Goal: Ask a question: Seek information or help from site administrators or community

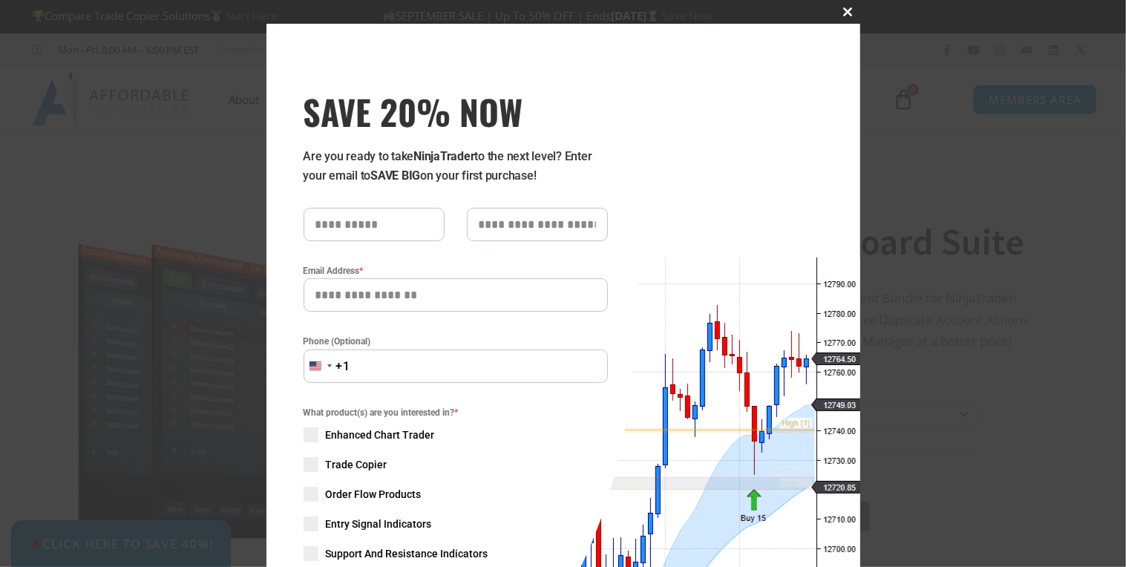
click at [844, 13] on span "SAVE 20% NOW popup" at bounding box center [848, 11] width 24 height 9
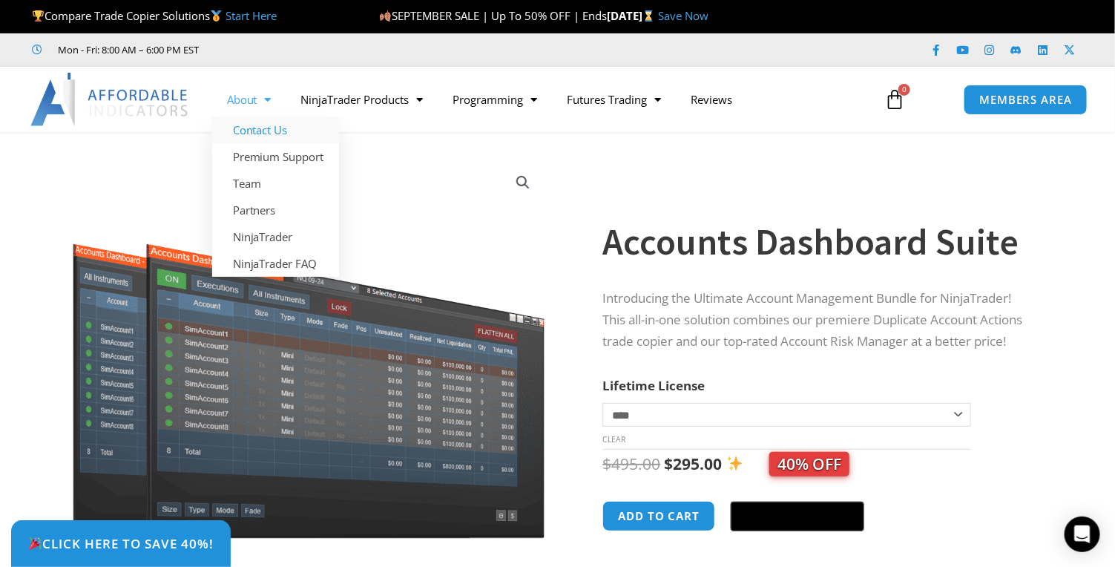
click at [272, 134] on link "Contact Us" at bounding box center [275, 129] width 127 height 27
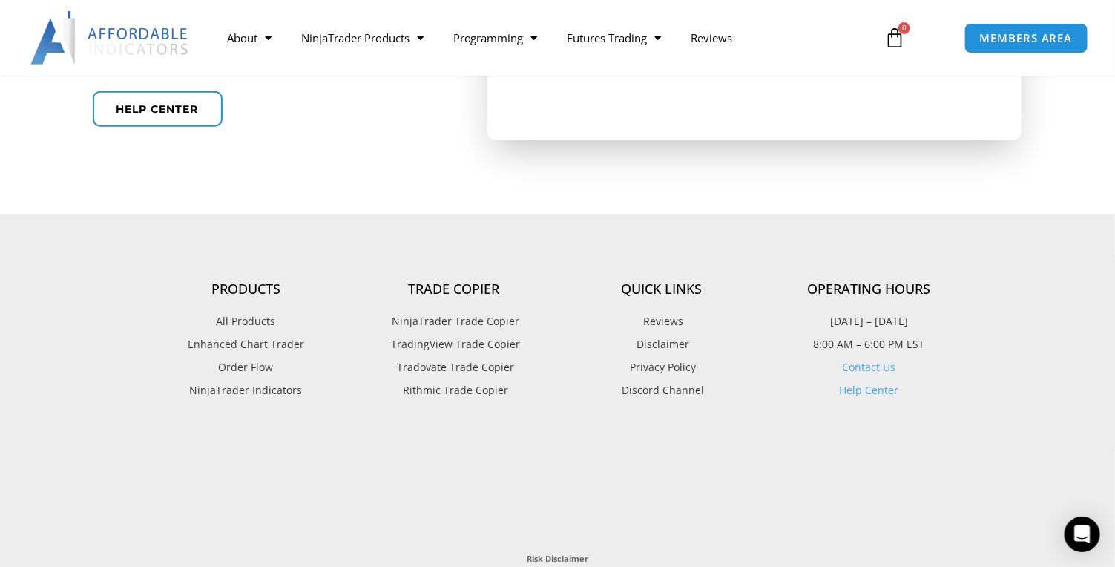
scroll to position [687, 0]
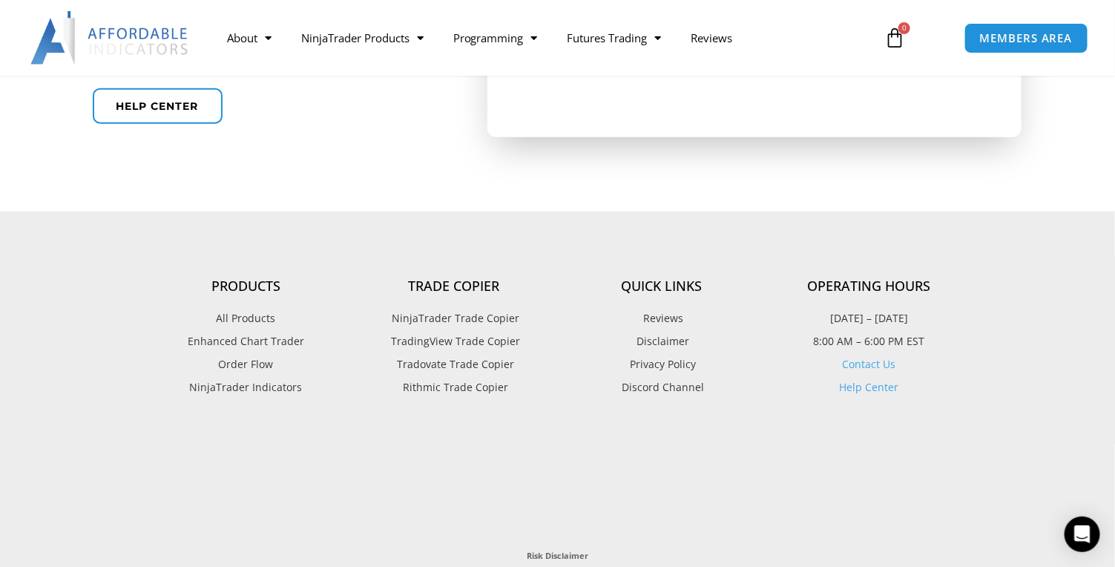
click at [878, 364] on link "Contact Us" at bounding box center [869, 364] width 53 height 14
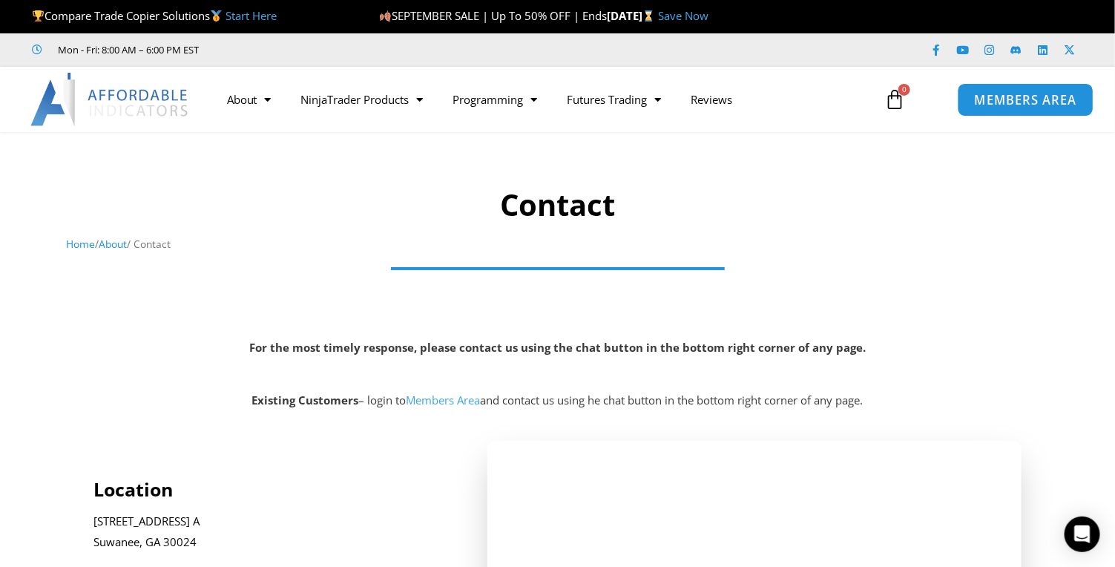
click at [1030, 101] on span "MEMBERS AREA" at bounding box center [1026, 99] width 102 height 13
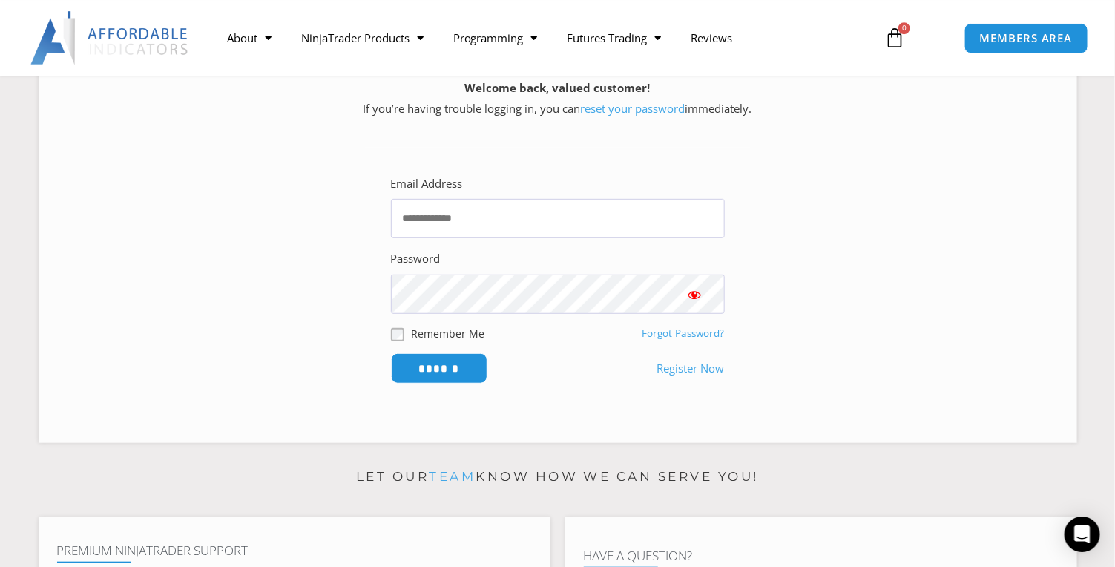
scroll to position [229, 0]
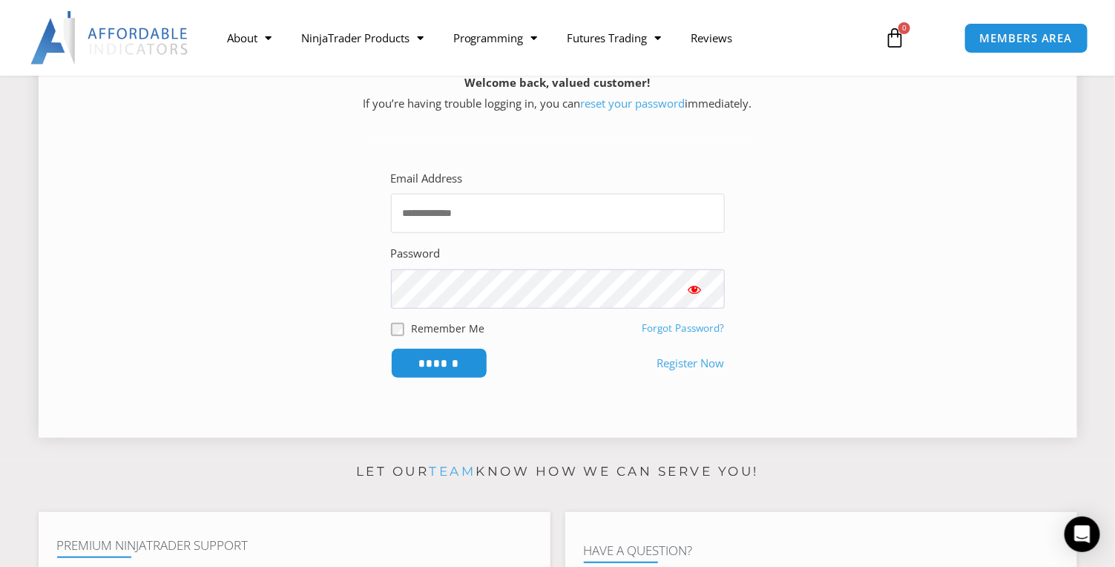
click at [467, 226] on input "Email Address" at bounding box center [558, 213] width 334 height 39
type input "**********"
click at [447, 364] on input "******" at bounding box center [439, 363] width 102 height 32
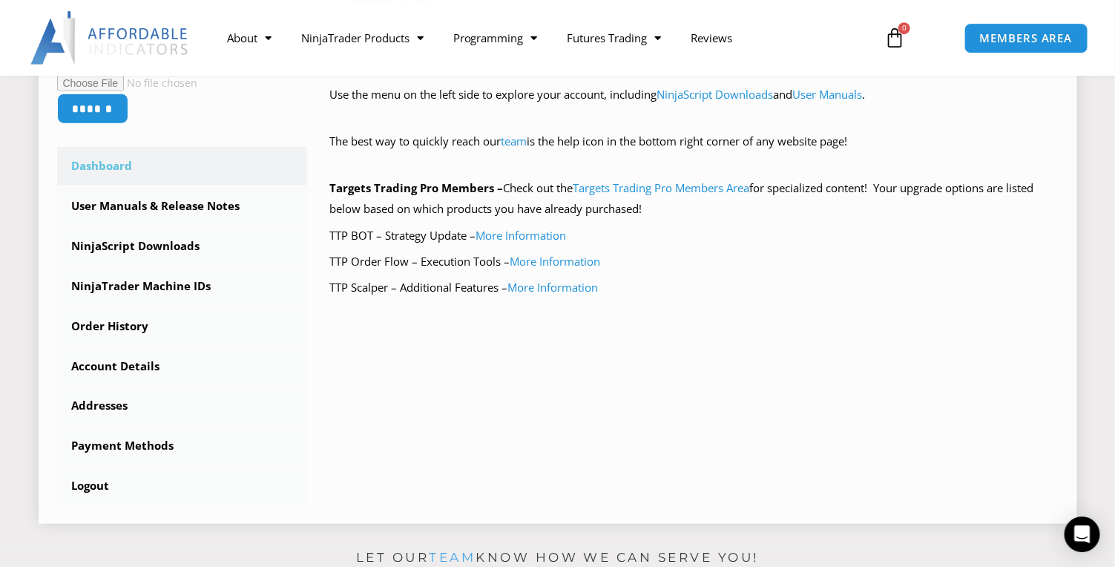
scroll to position [381, 0]
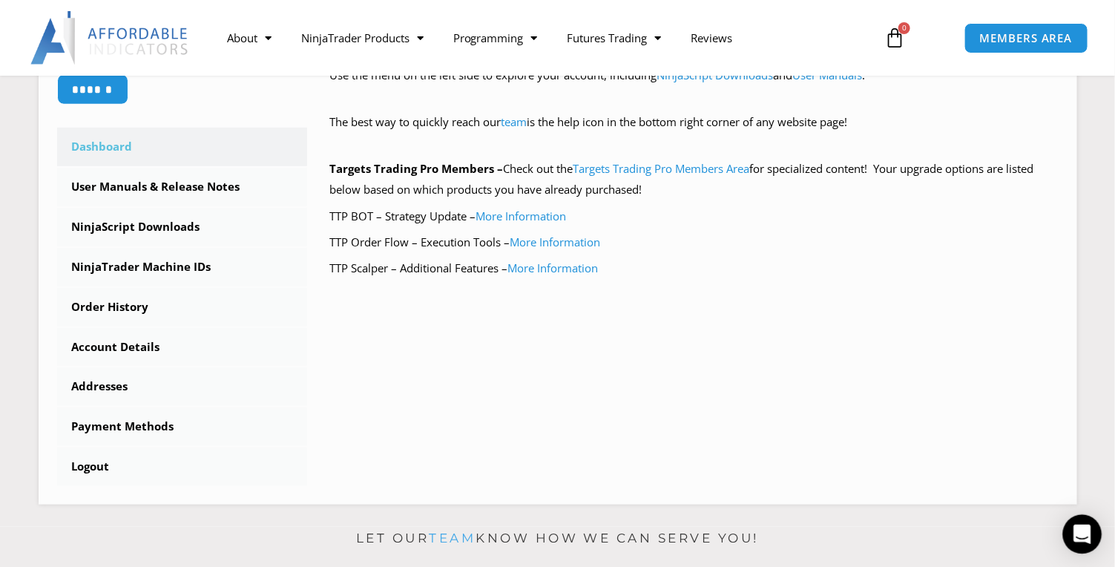
click at [1080, 534] on icon "Open Intercom Messenger" at bounding box center [1082, 534] width 17 height 19
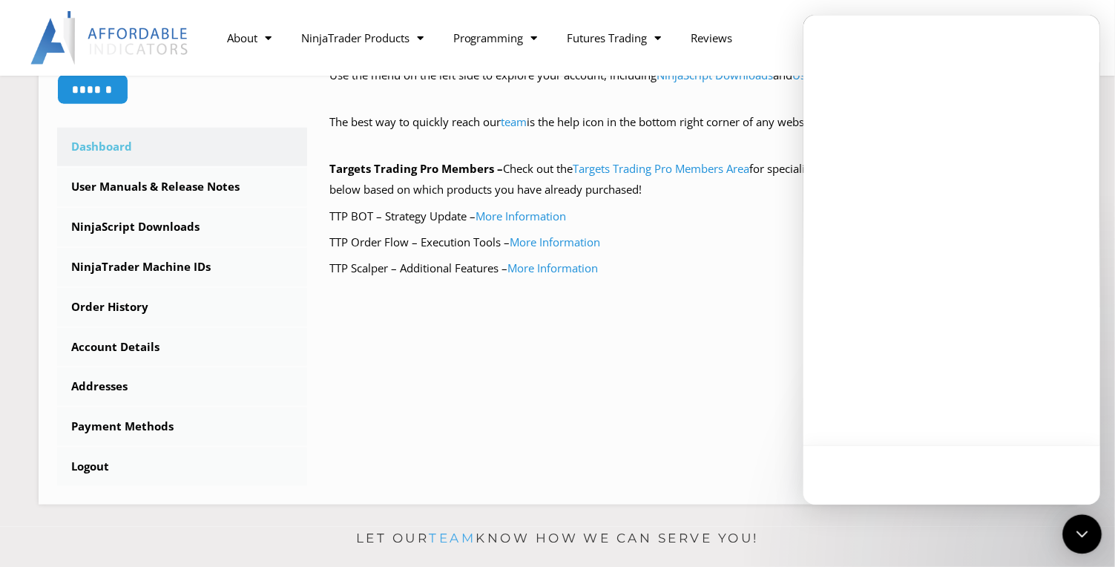
scroll to position [0, 0]
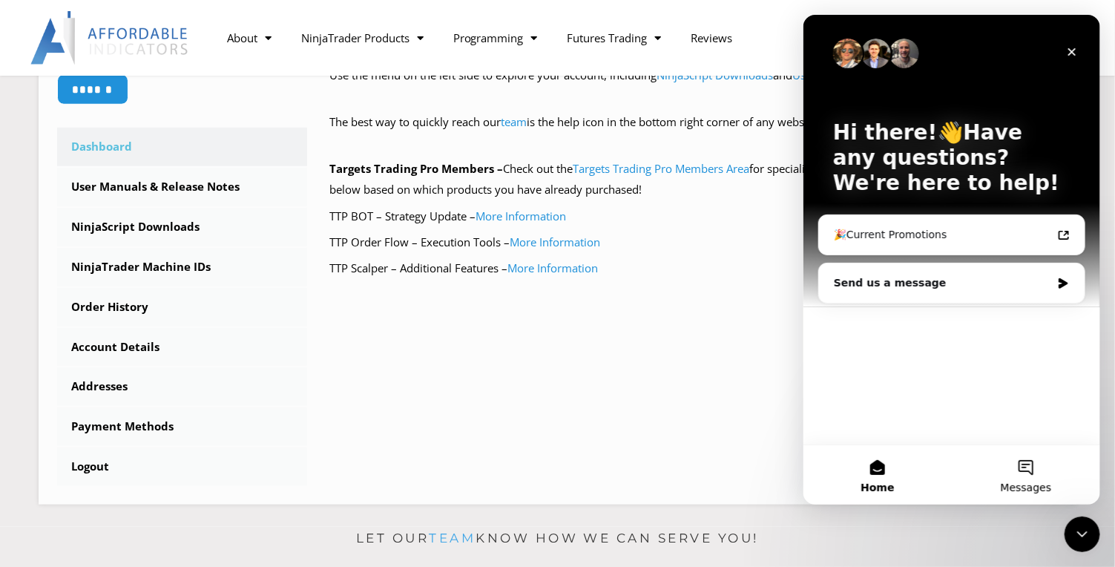
click at [1025, 469] on button "Messages" at bounding box center [1025, 474] width 148 height 59
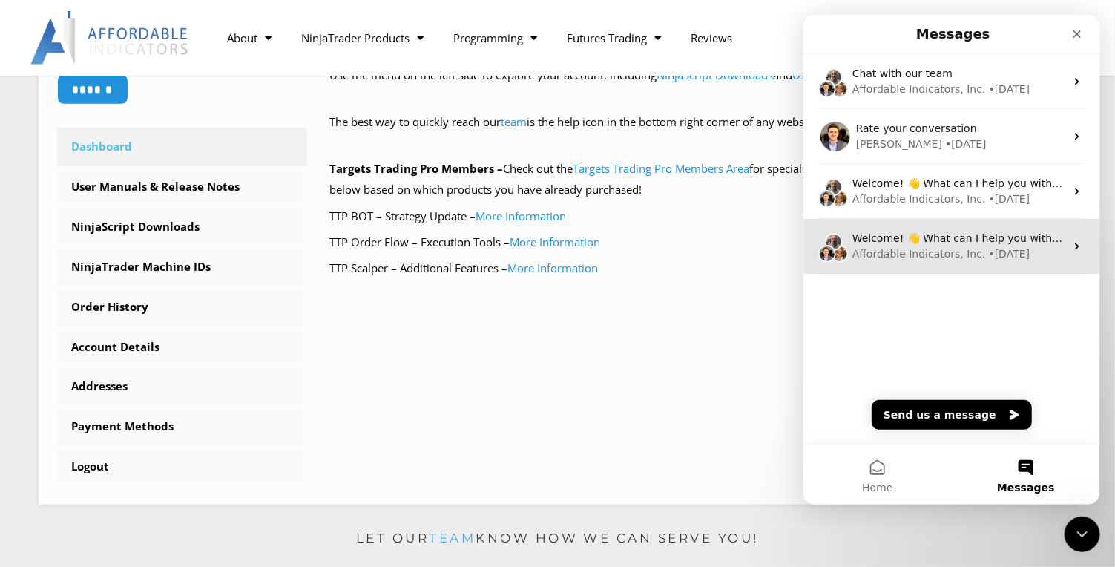
click at [1076, 248] on icon "Intercom messenger" at bounding box center [1077, 246] width 12 height 12
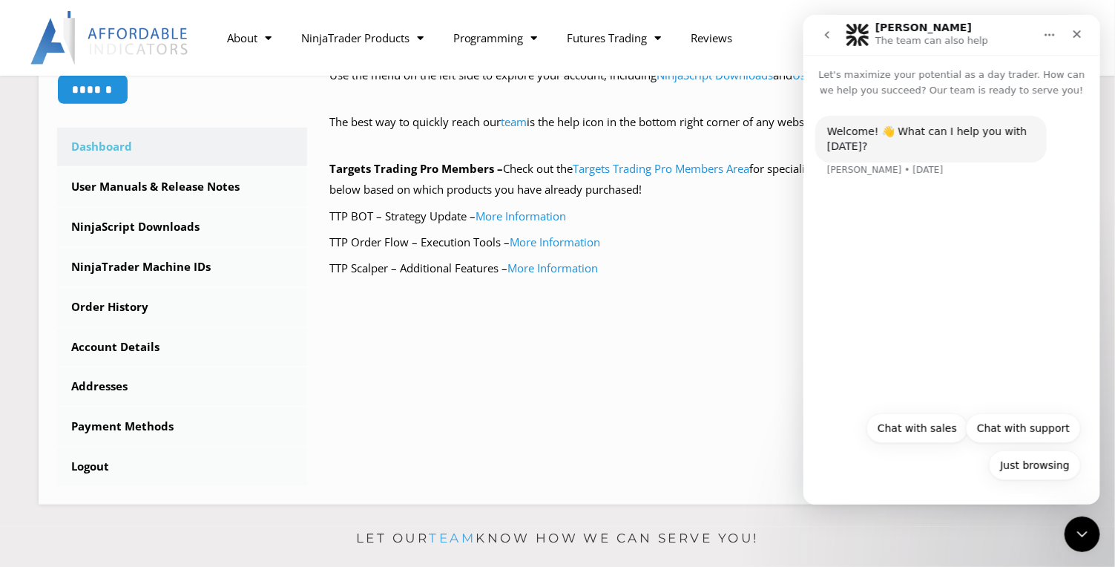
click at [865, 204] on div "Welcome! 👋 What can I help you with today? Solomon • 218w ago" at bounding box center [951, 251] width 297 height 306
click at [1071, 31] on icon "Close" at bounding box center [1077, 34] width 12 height 12
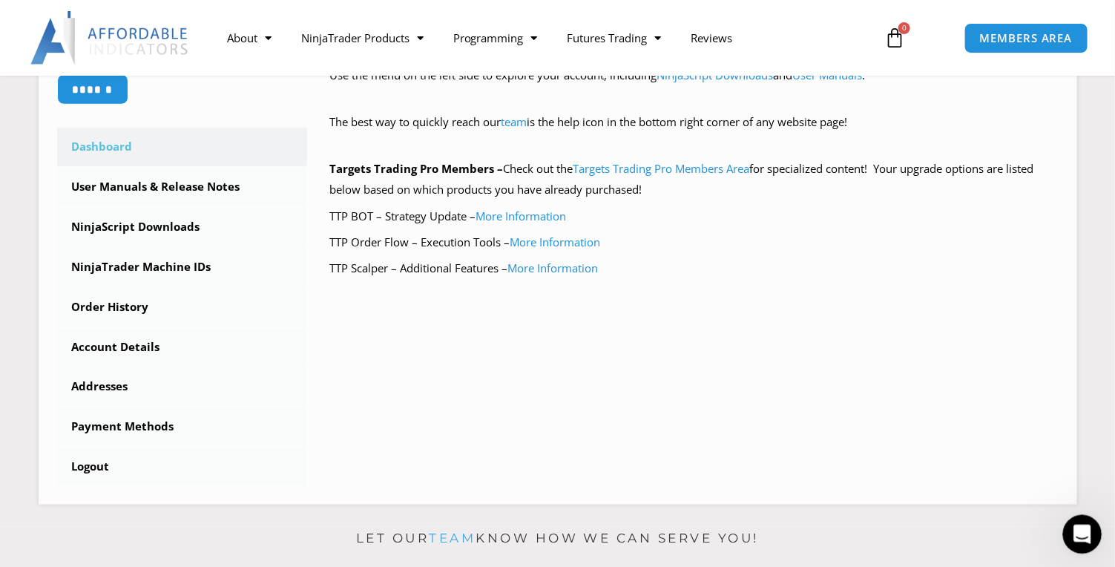
click at [1077, 534] on icon "Open Intercom Messenger" at bounding box center [1080, 532] width 10 height 12
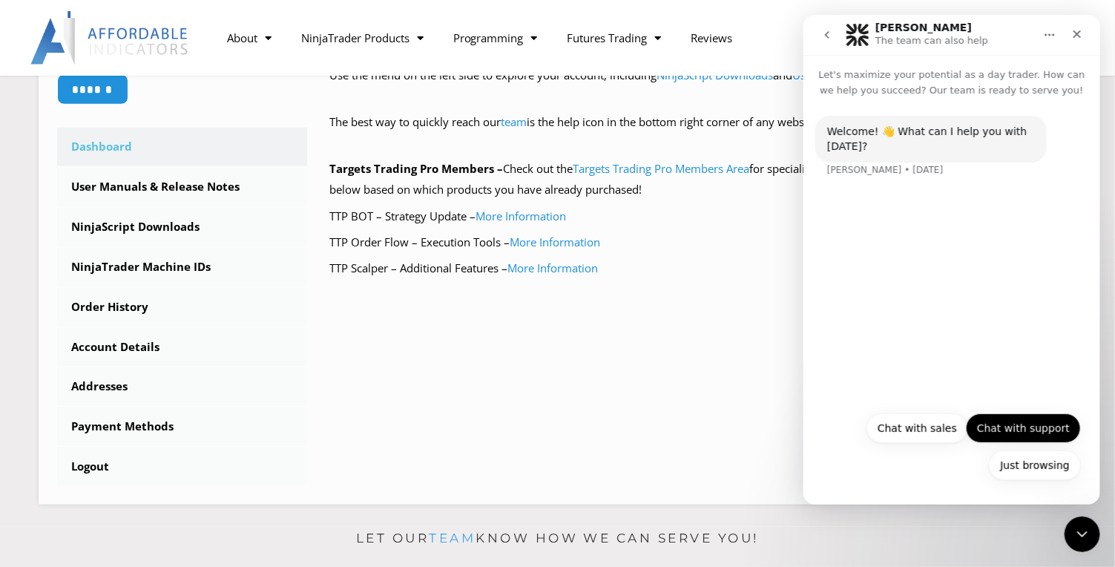
click at [1016, 435] on button "Chat with support" at bounding box center [1022, 428] width 115 height 30
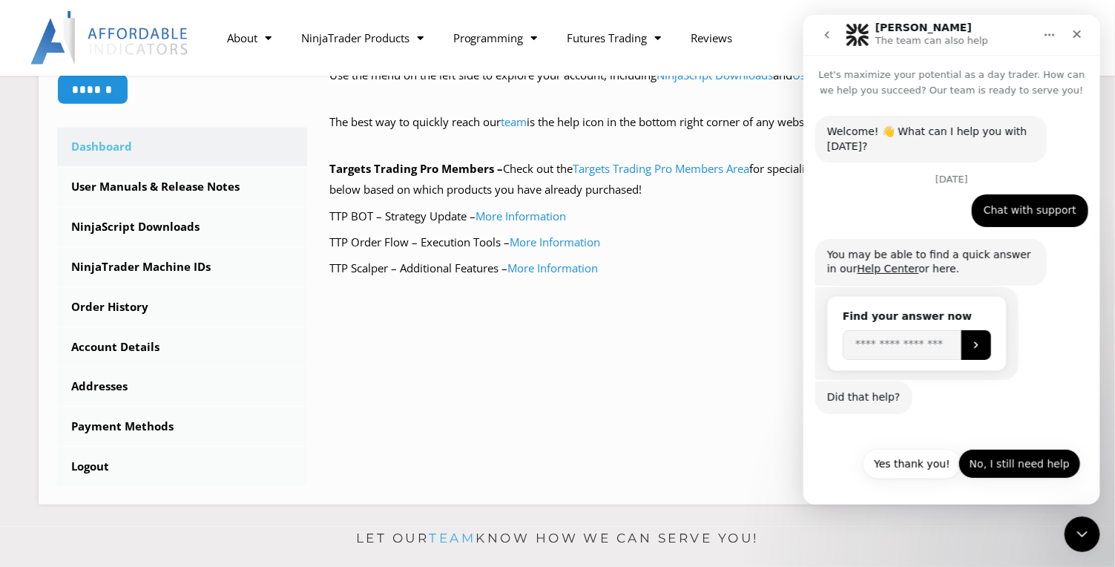
click at [1026, 468] on button "No, I still need help" at bounding box center [1019, 464] width 122 height 30
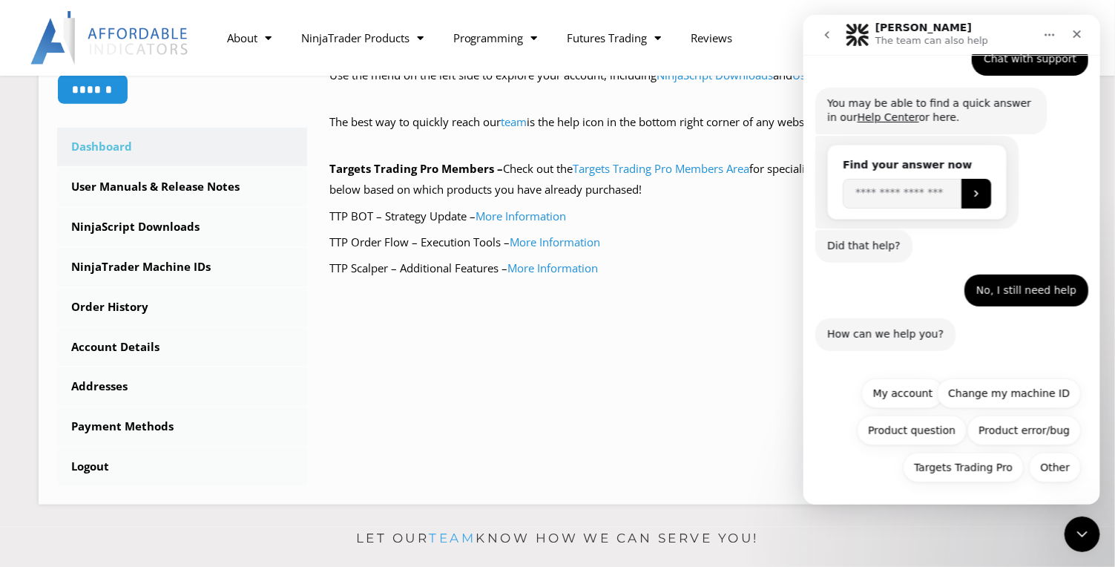
scroll to position [153, 0]
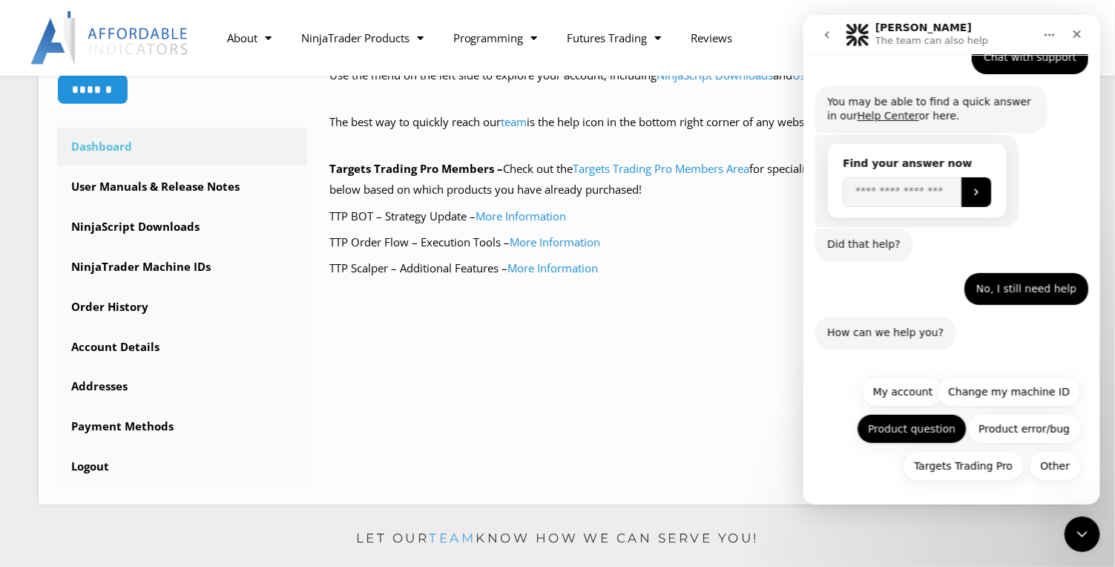
click at [924, 431] on button "Product question" at bounding box center [911, 429] width 110 height 30
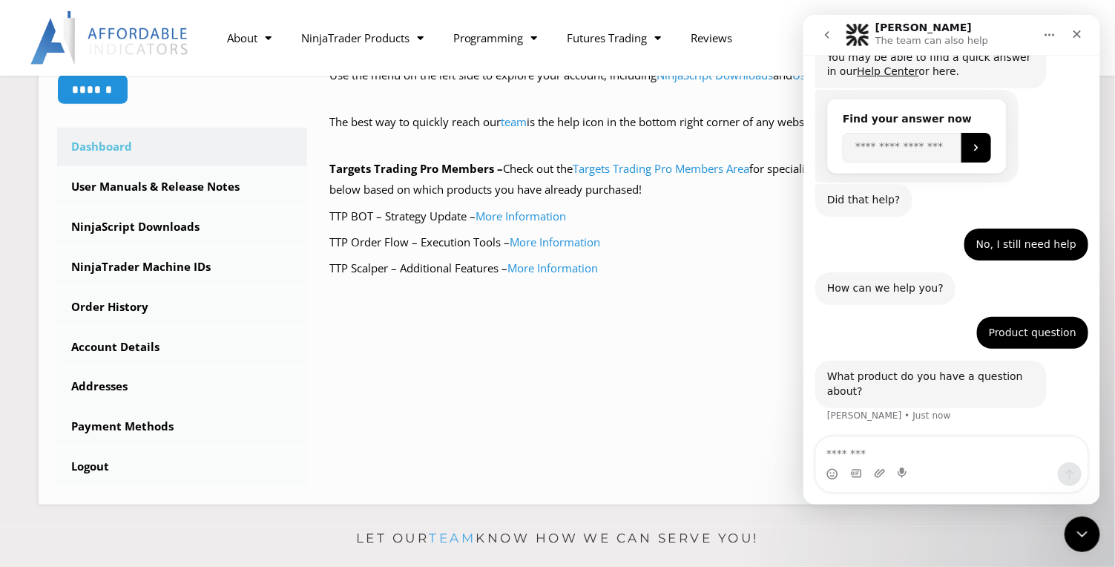
scroll to position [198, 0]
type textarea "**********"
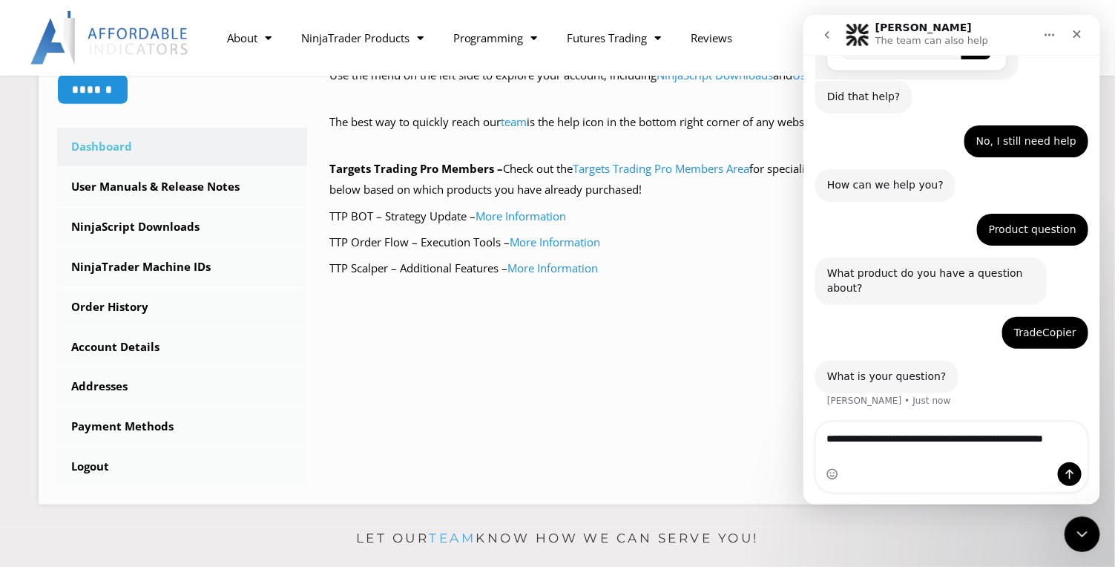
scroll to position [301, 0]
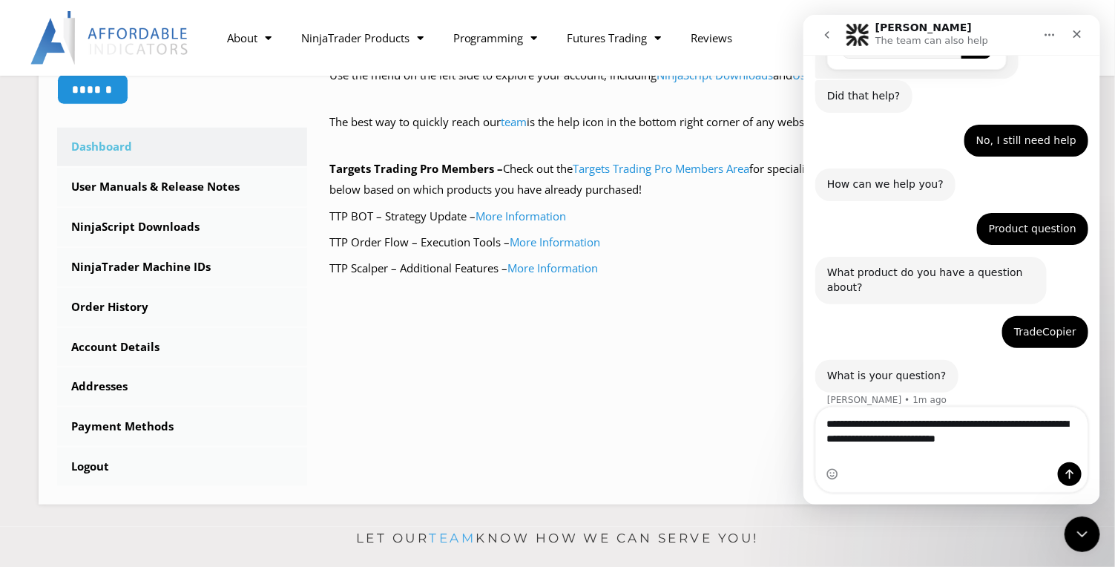
type textarea "**********"
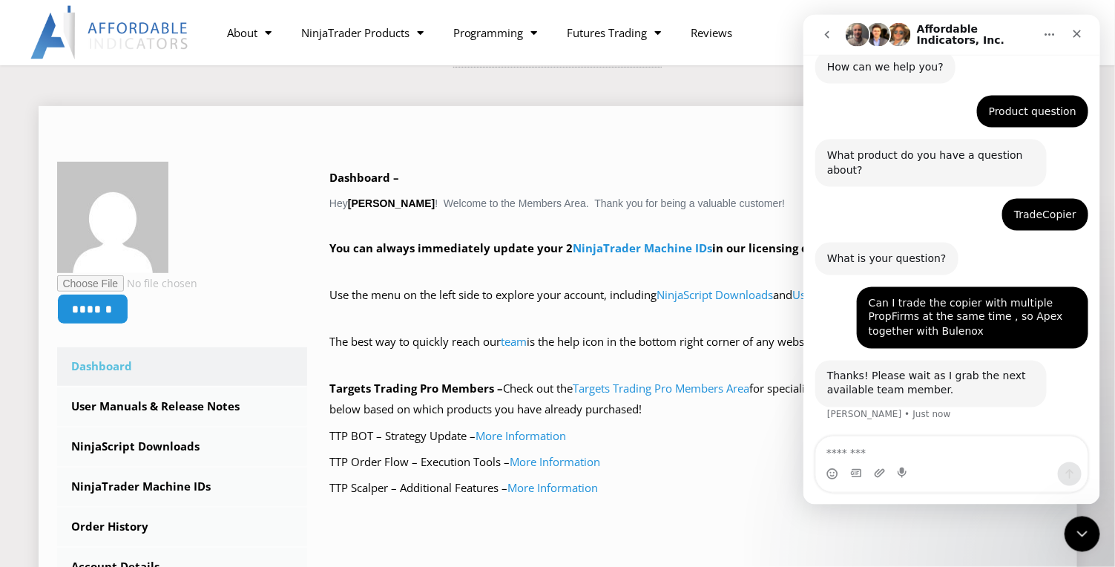
scroll to position [0, 0]
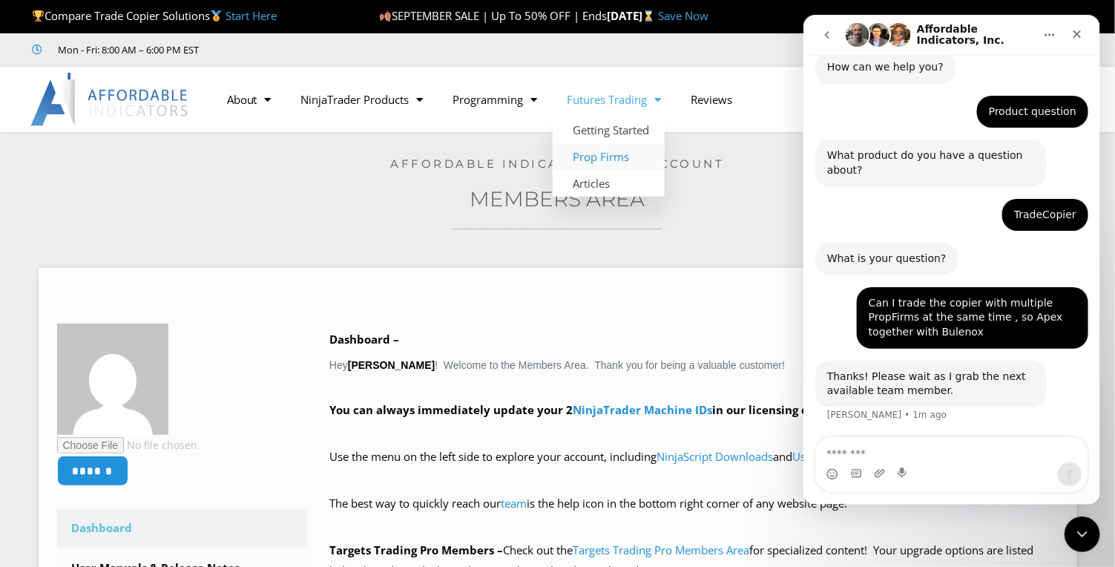
click at [606, 157] on link "Prop Firms" at bounding box center [609, 156] width 112 height 27
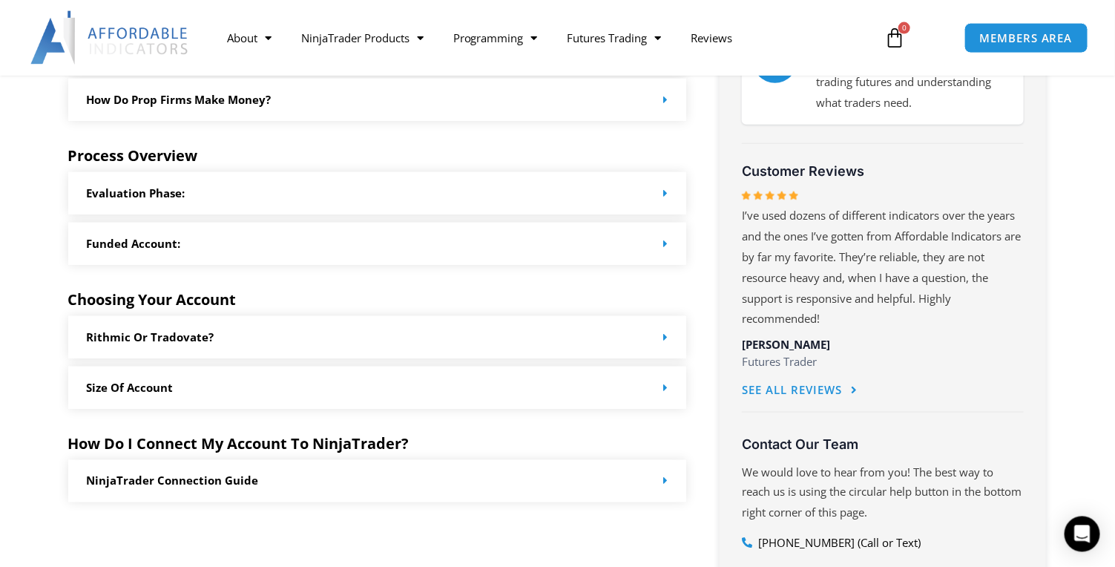
scroll to position [763, 0]
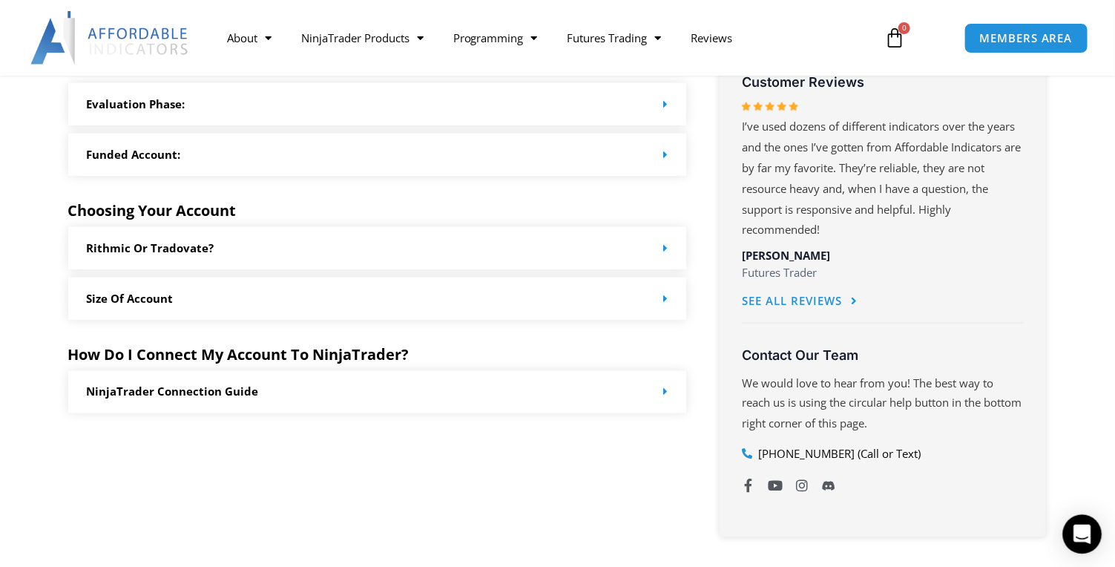
click at [1094, 536] on div "Open Intercom Messenger" at bounding box center [1082, 534] width 39 height 39
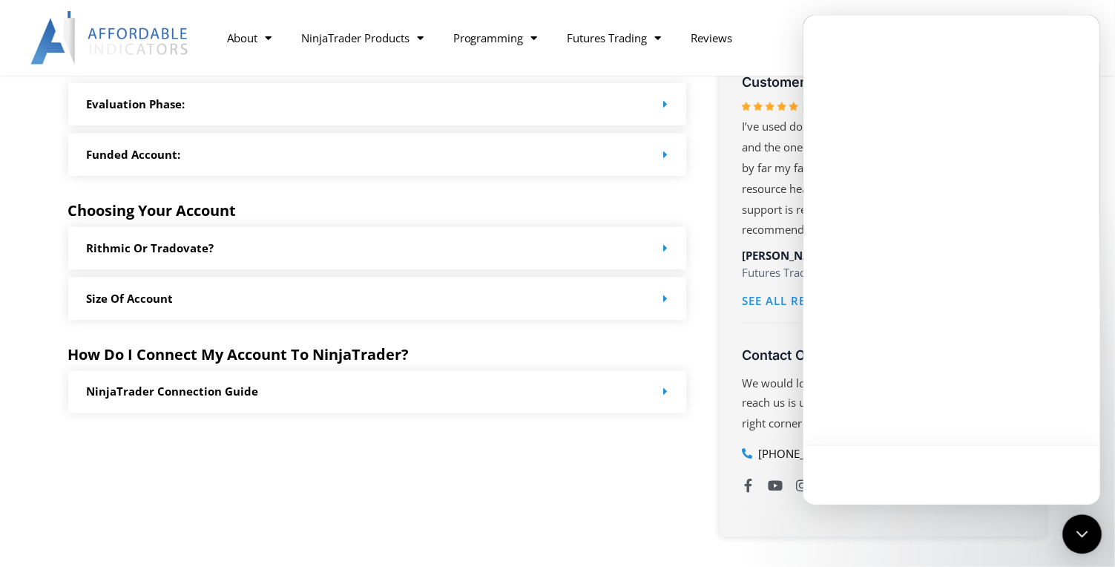
scroll to position [0, 0]
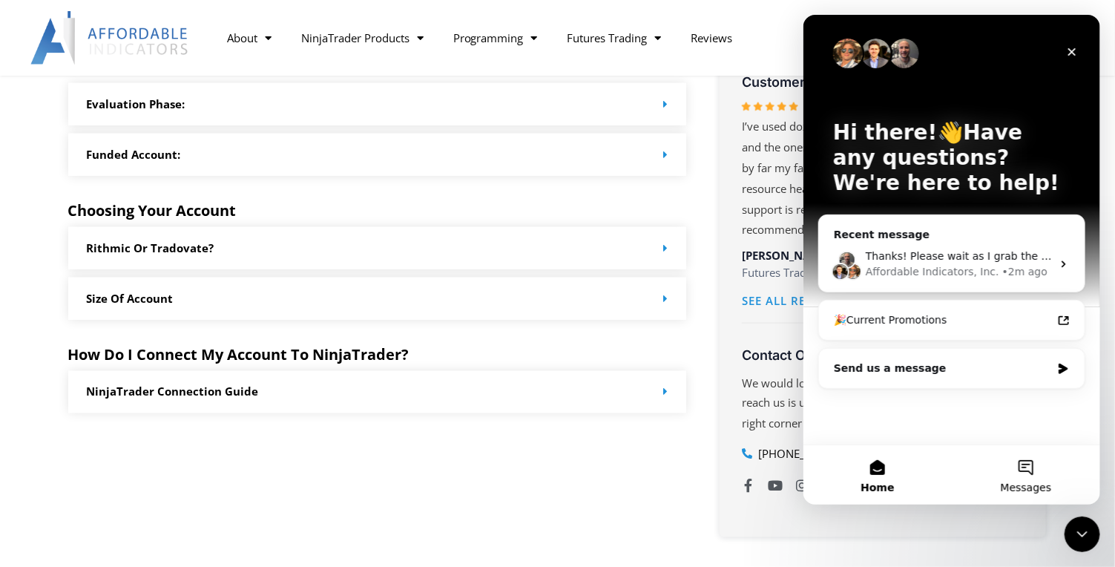
click at [1030, 474] on button "Messages" at bounding box center [1025, 474] width 148 height 59
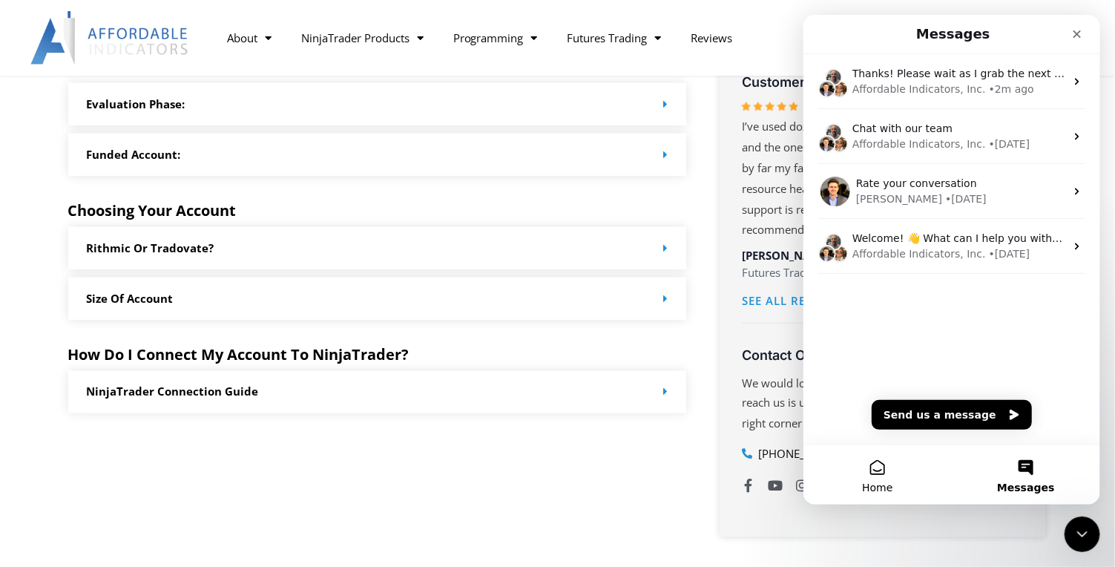
click at [874, 463] on button "Home" at bounding box center [877, 474] width 148 height 59
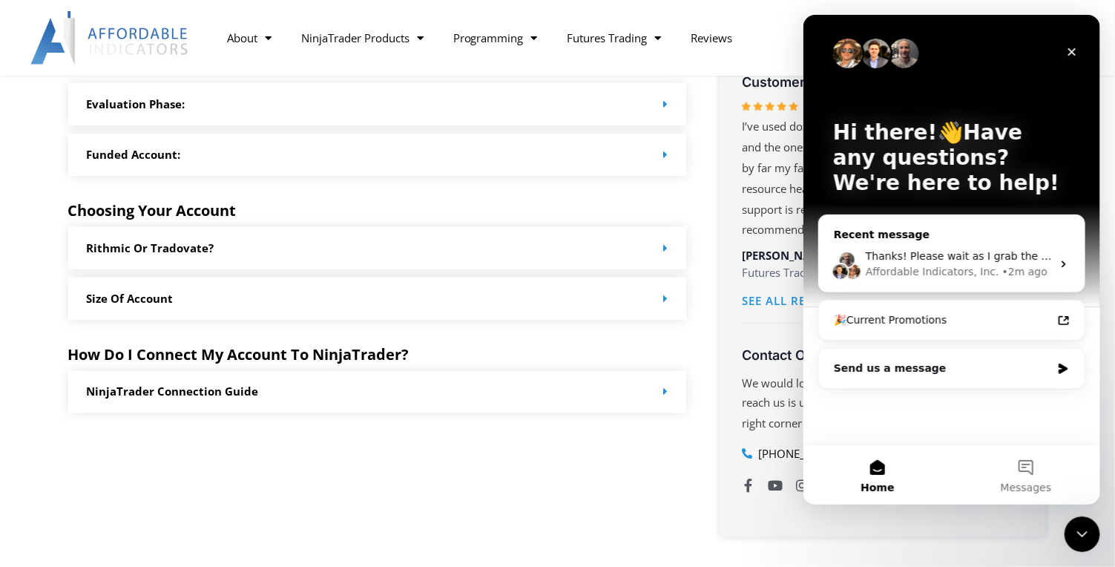
click at [972, 246] on div "Thanks! Please wait as I grab the next available team member. Affordable Indica…" at bounding box center [951, 264] width 266 height 55
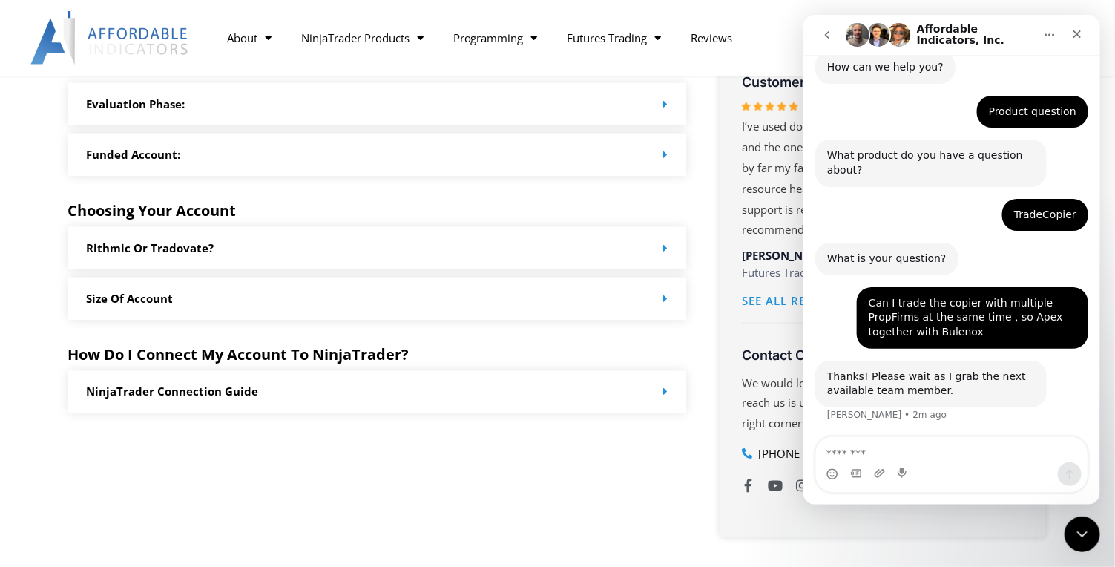
scroll to position [418, 0]
drag, startPoint x: 1007, startPoint y: 19, endPoint x: 951, endPoint y: 30, distance: 56.6
click at [951, 30] on nav "Affordable Indicators, Inc." at bounding box center [951, 35] width 297 height 40
click at [955, 28] on h1 "Affordable Indicators, Inc." at bounding box center [974, 35] width 117 height 23
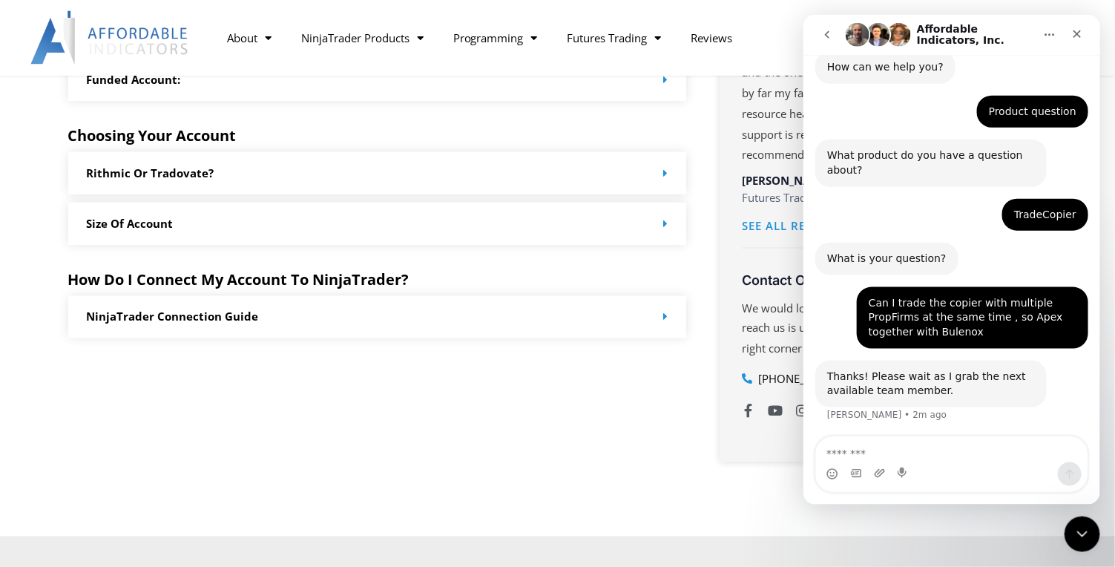
scroll to position [839, 0]
click at [858, 458] on textarea "Message…" at bounding box center [951, 449] width 272 height 25
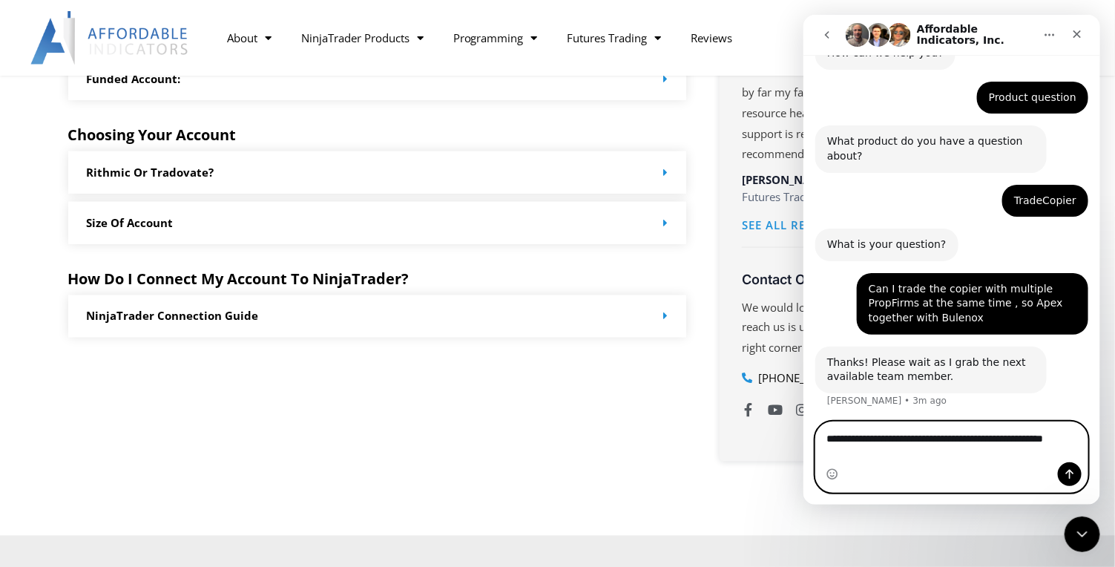
scroll to position [433, 0]
type textarea "**********"
click at [1073, 472] on icon "Send a message…" at bounding box center [1069, 474] width 12 height 12
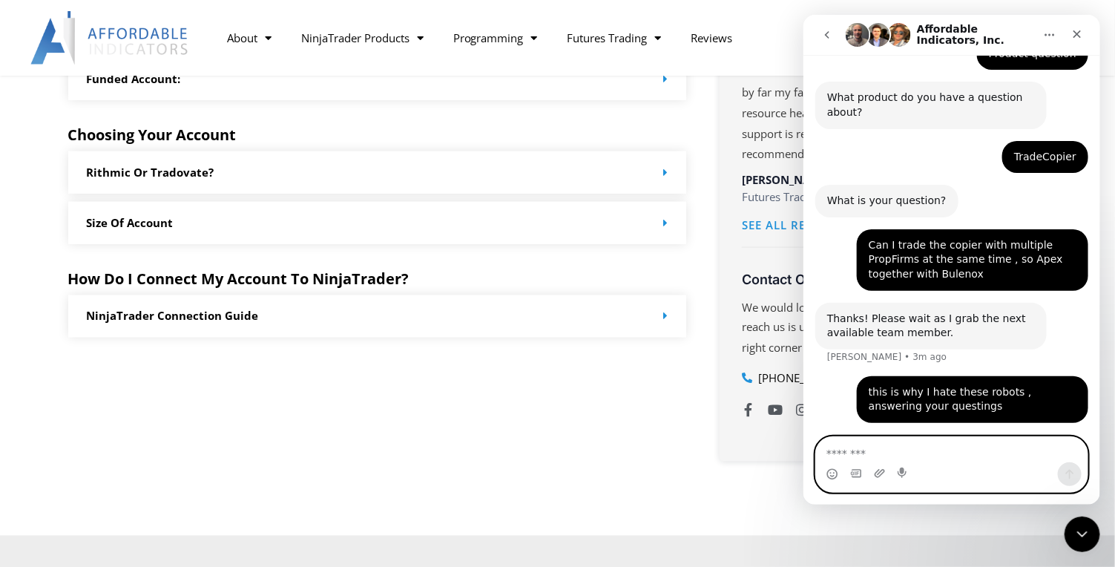
scroll to position [477, 0]
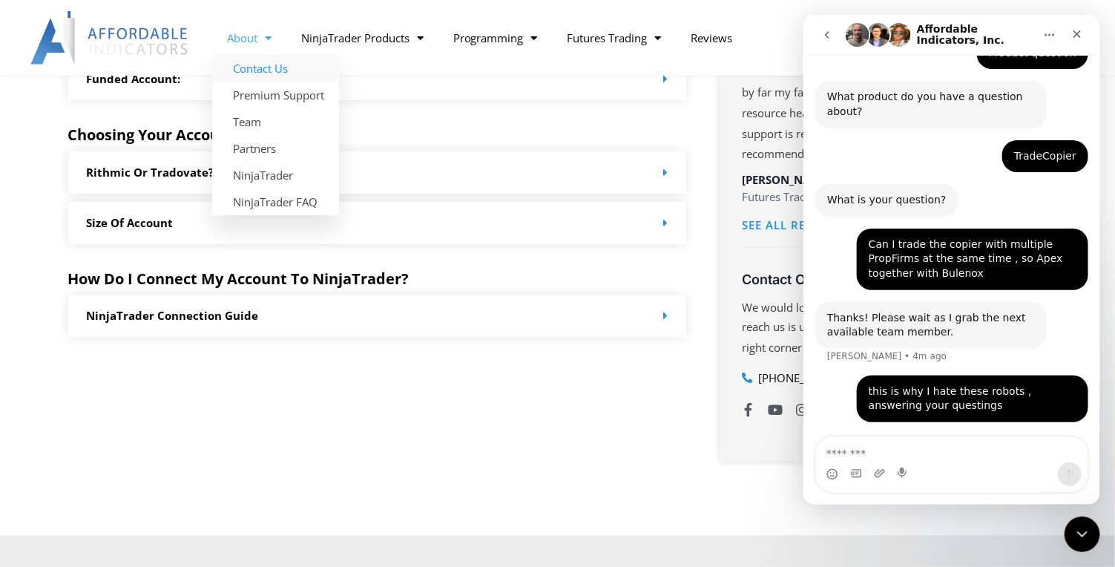
click at [258, 70] on link "Contact Us" at bounding box center [275, 68] width 127 height 27
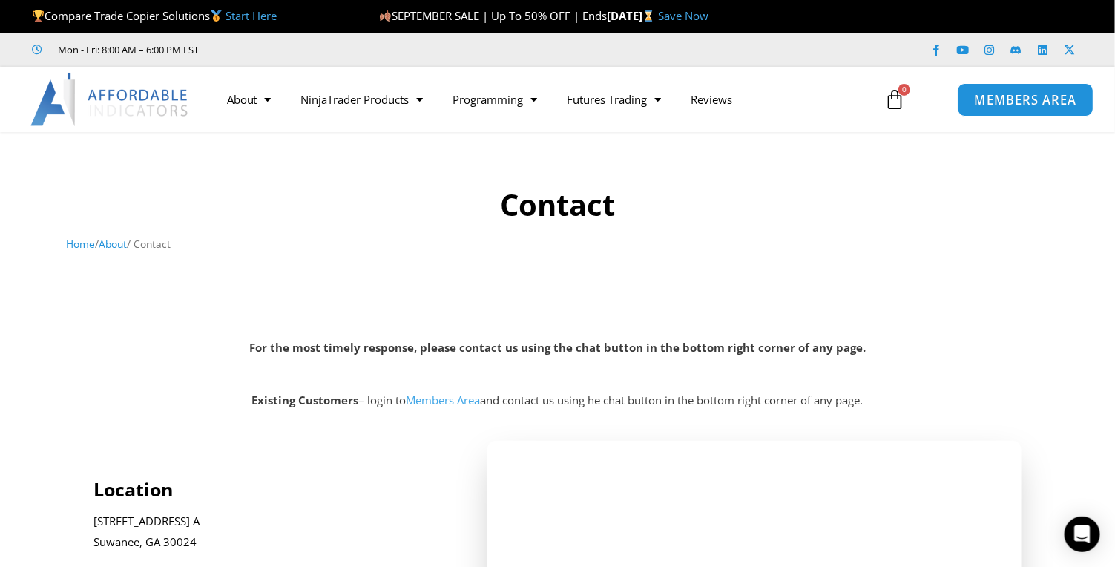
click at [1038, 94] on span "MEMBERS AREA" at bounding box center [1026, 99] width 102 height 13
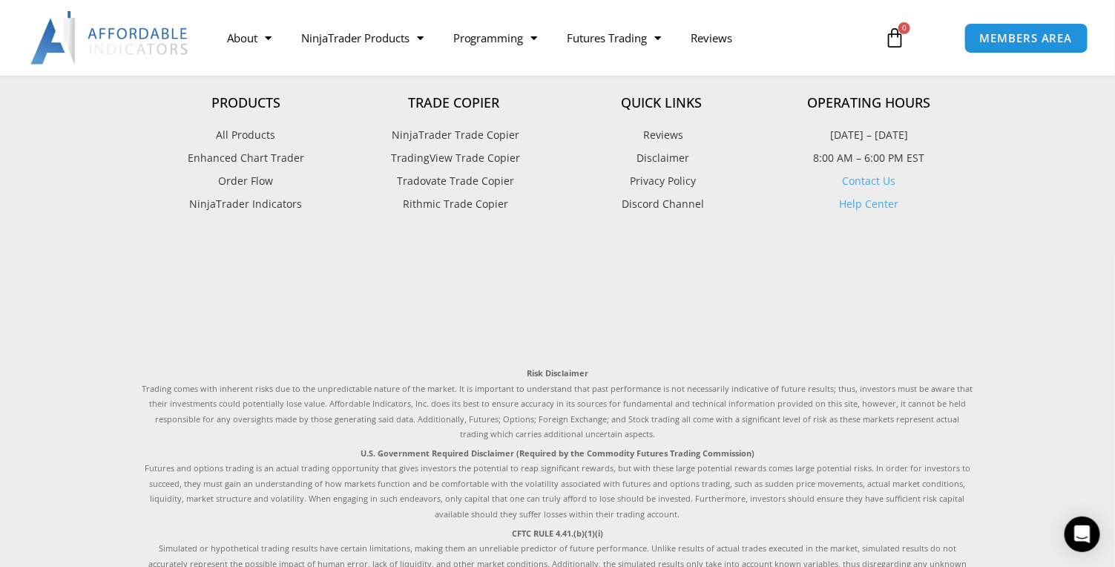
scroll to position [1221, 0]
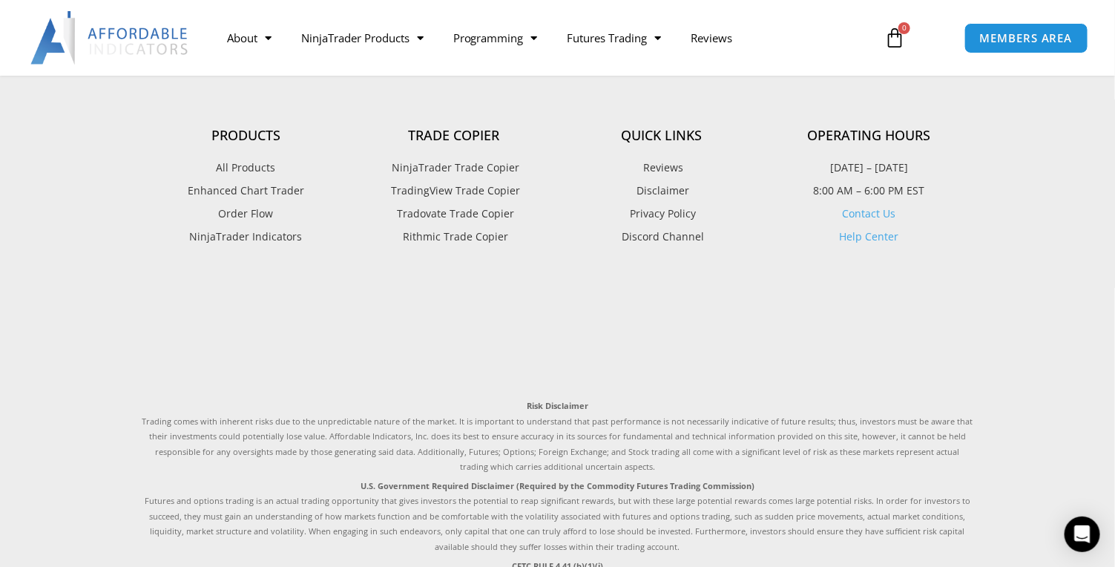
click at [871, 220] on link "Contact Us" at bounding box center [869, 213] width 53 height 14
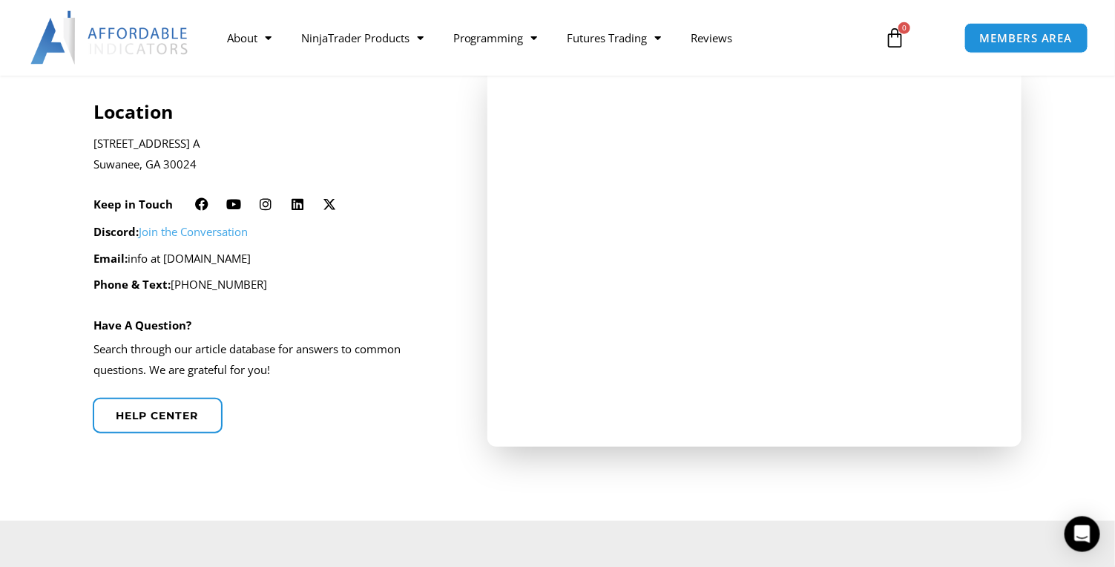
scroll to position [381, 0]
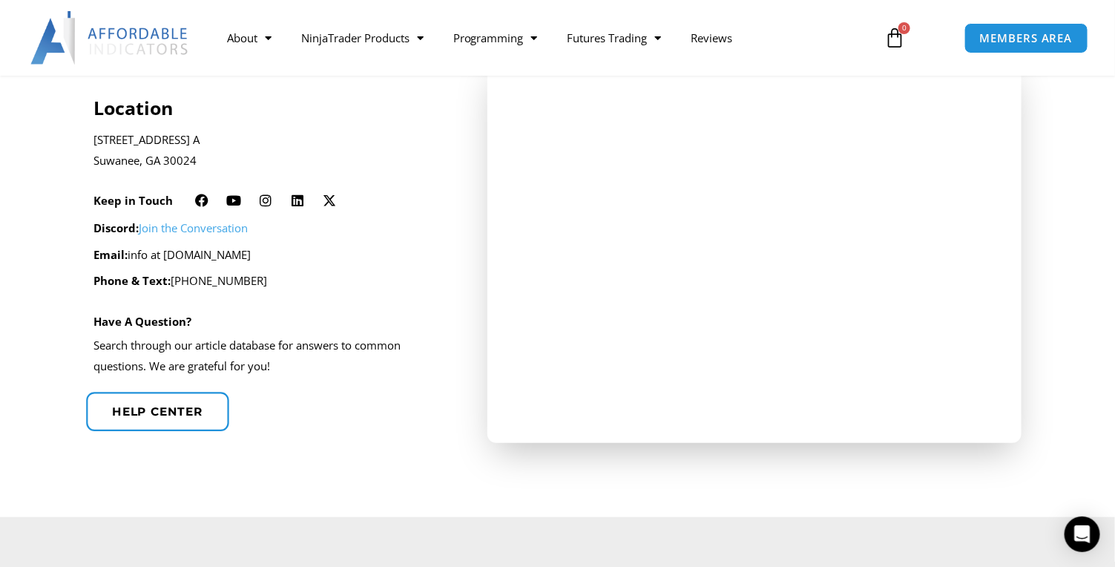
click at [157, 412] on span "Help center" at bounding box center [157, 411] width 91 height 11
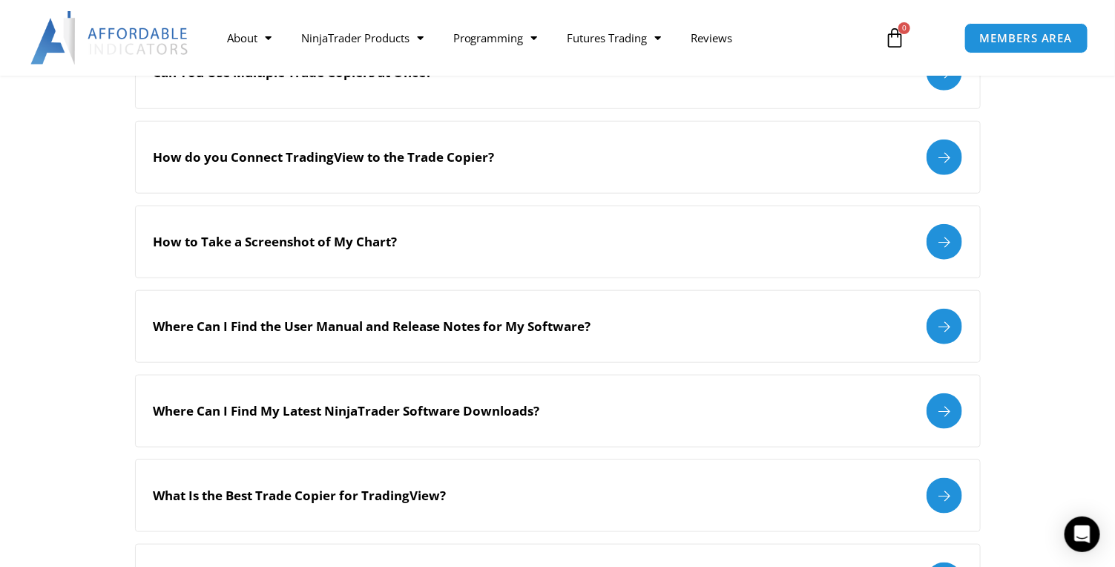
scroll to position [229, 0]
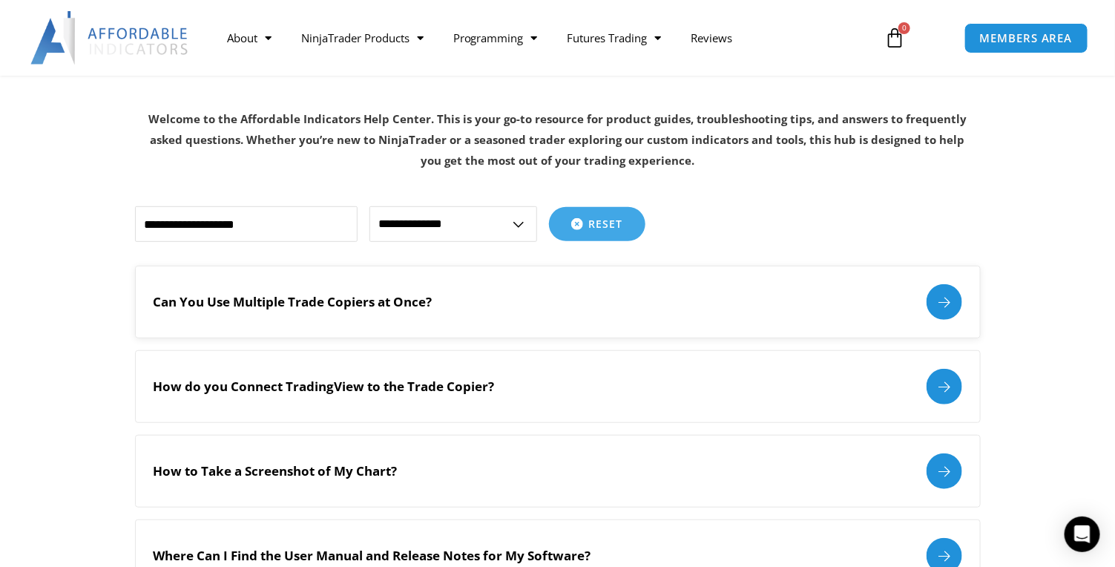
click at [307, 296] on h2 "Can You Use Multiple Trade Copiers at Once?" at bounding box center [293, 302] width 279 height 16
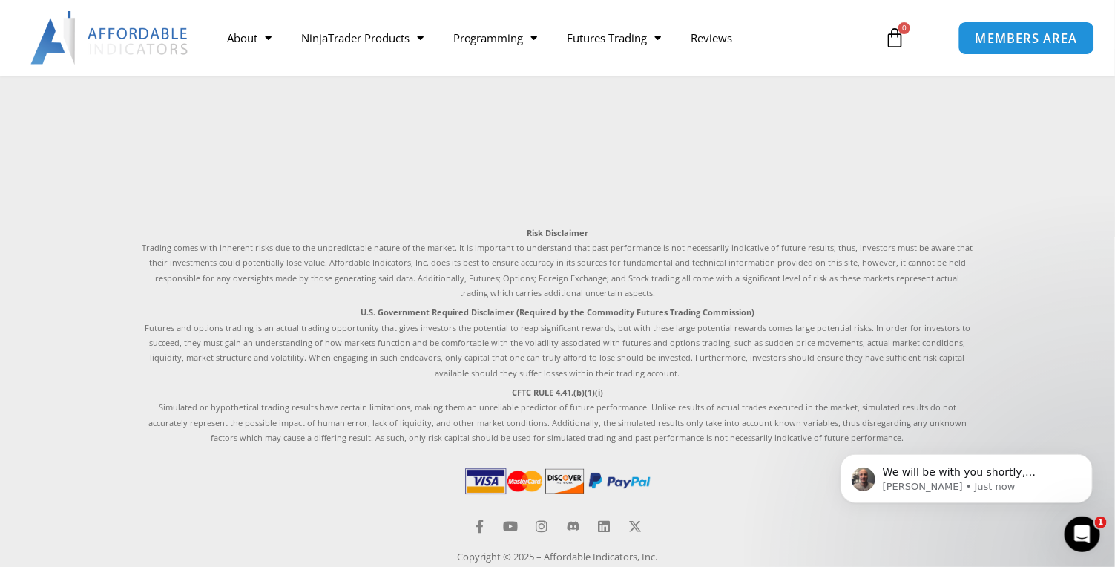
click at [1019, 39] on span "MEMBERS AREA" at bounding box center [1027, 38] width 102 height 13
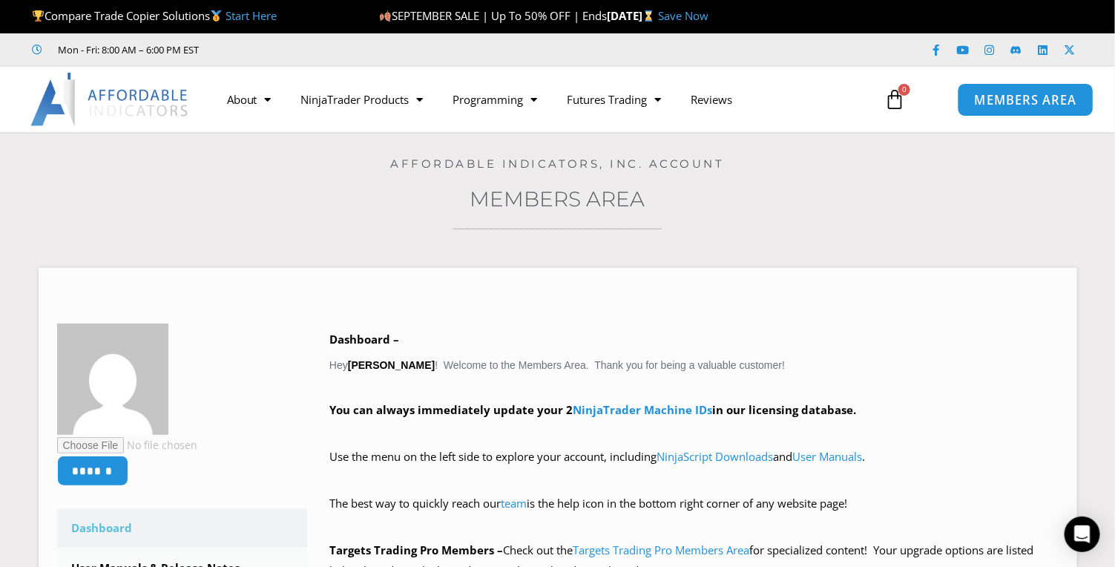
click at [1031, 100] on span "MEMBERS AREA" at bounding box center [1026, 99] width 102 height 13
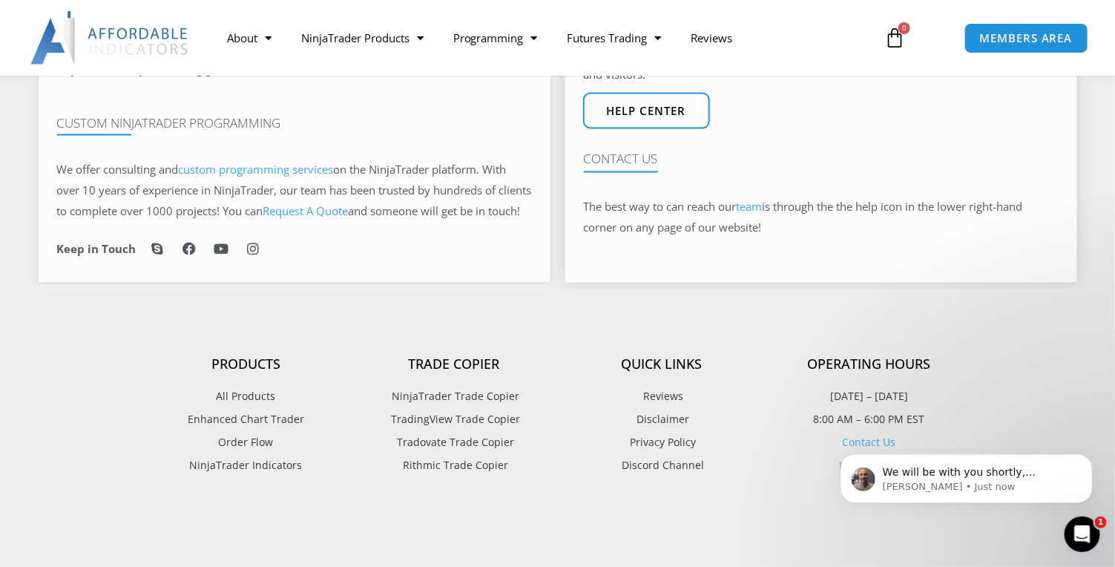
scroll to position [1068, 0]
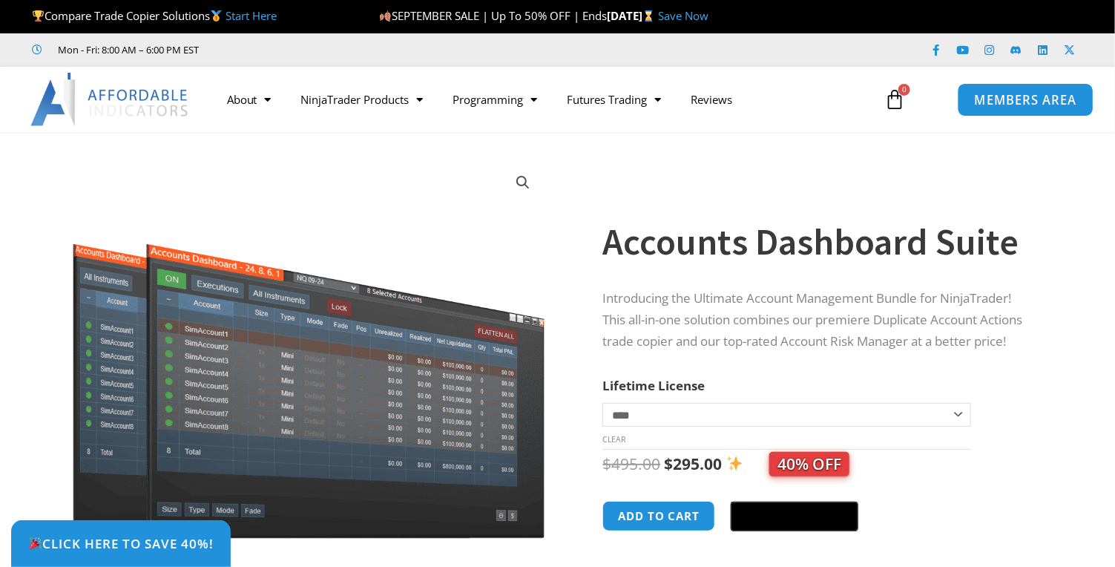
click at [1045, 108] on link "MEMBERS AREA" at bounding box center [1026, 98] width 136 height 33
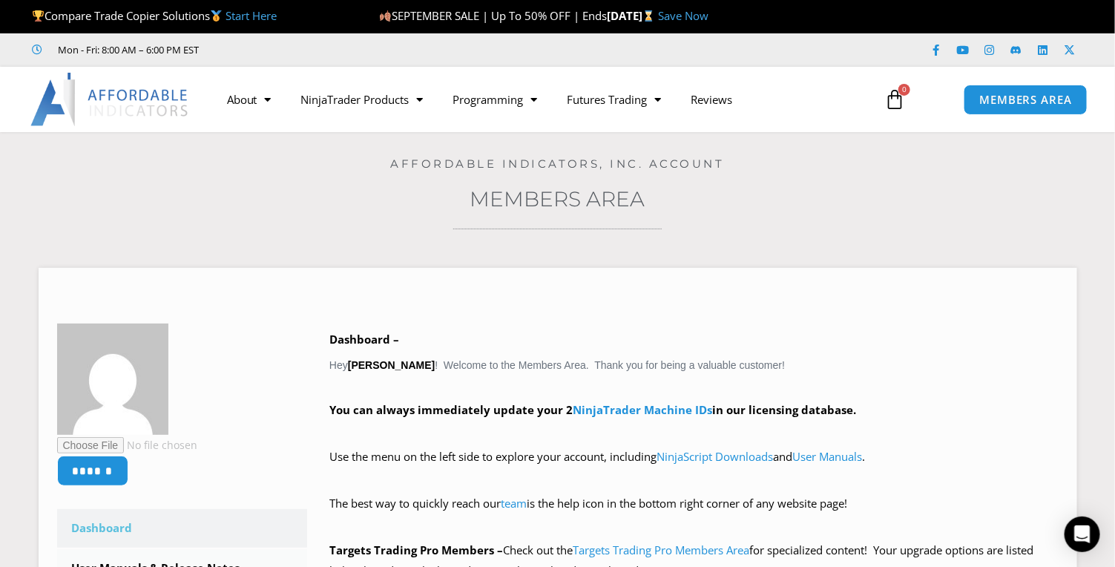
click at [904, 87] on span "0" at bounding box center [904, 90] width 12 height 12
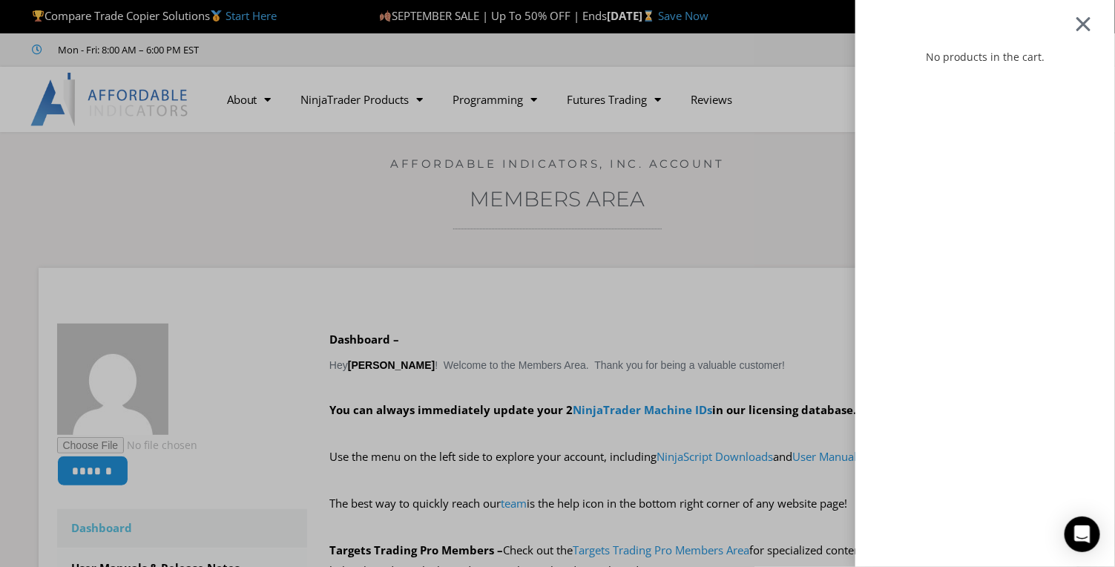
click at [1093, 25] on div at bounding box center [1083, 24] width 19 height 18
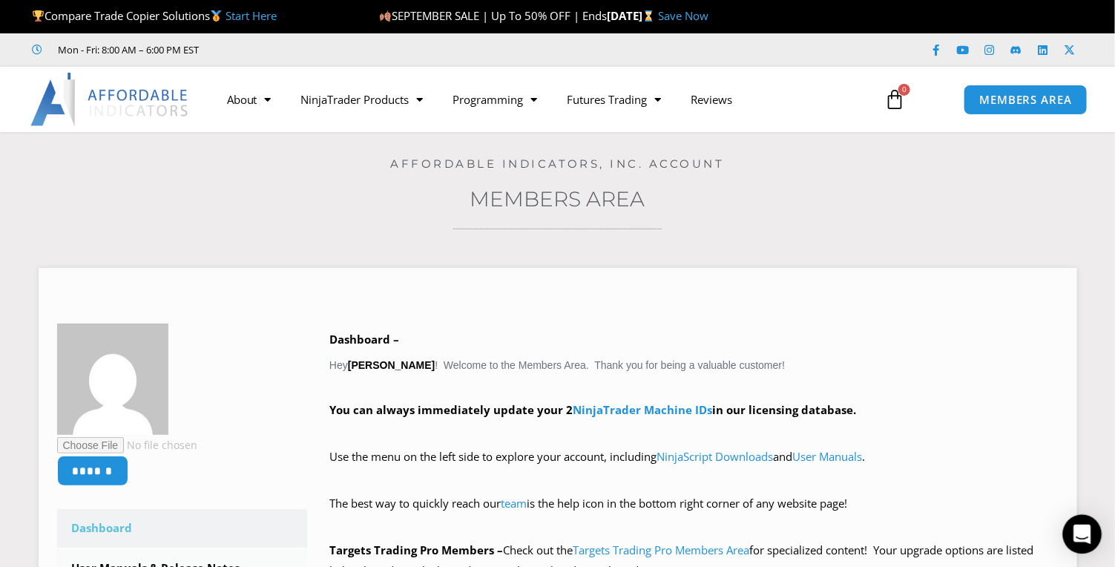
click at [1073, 531] on div "Open Intercom Messenger" at bounding box center [1082, 534] width 39 height 39
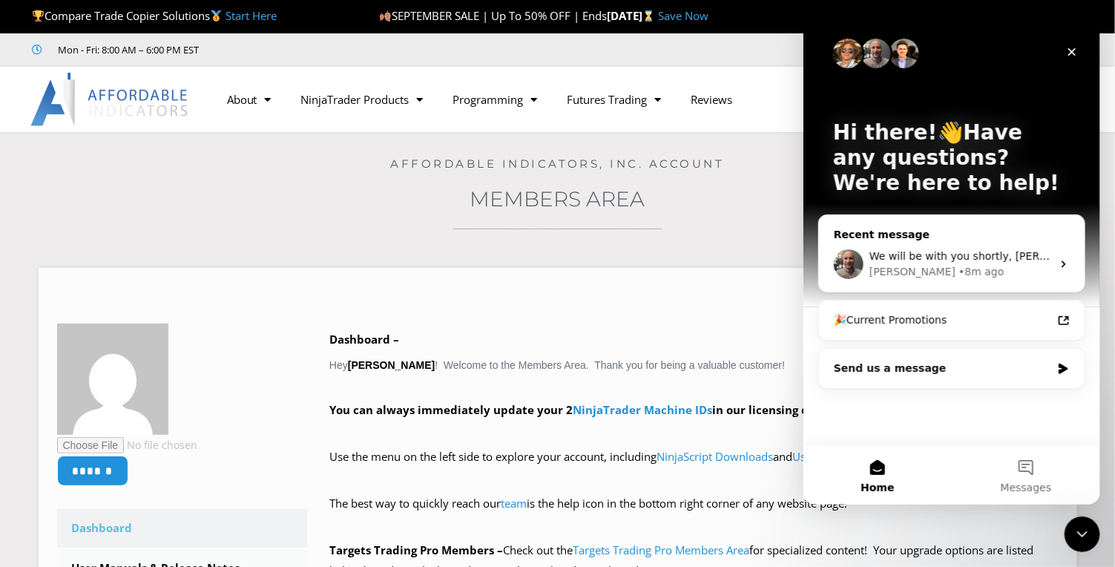
click at [1039, 260] on span "We will be with you shortly, [PERSON_NAME]. Please give us some patience, my ma…" at bounding box center [1092, 256] width 446 height 12
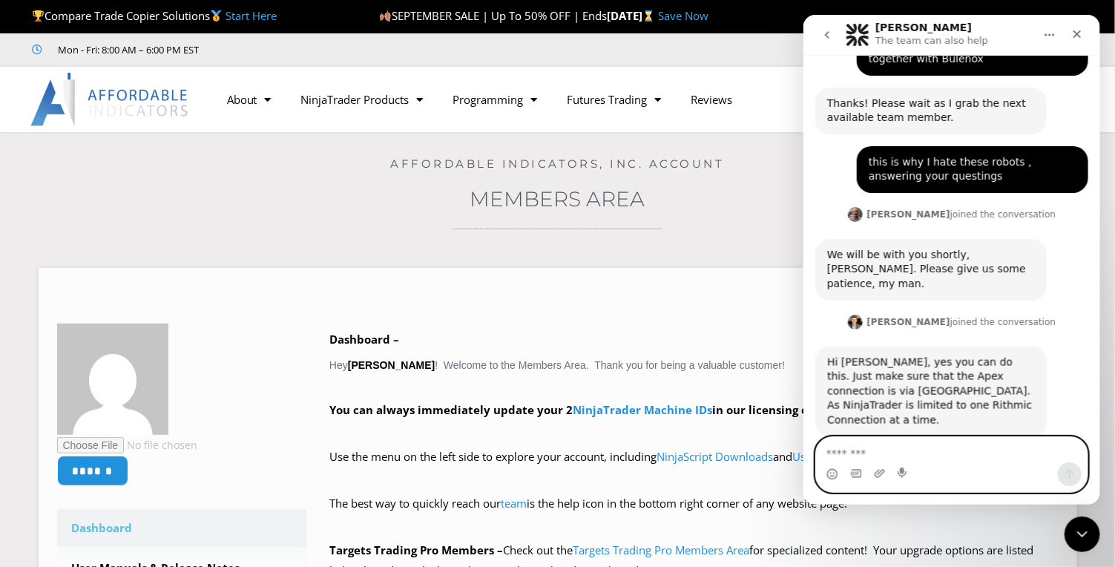
scroll to position [692, 0]
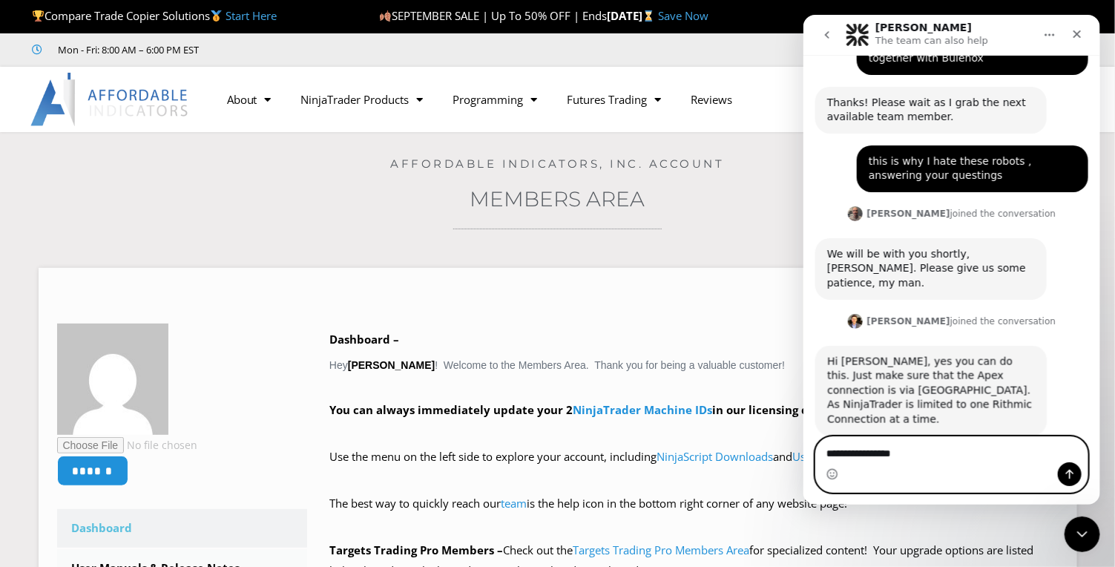
type textarea "**********"
click at [1069, 472] on icon "Send a message…" at bounding box center [1069, 475] width 8 height 10
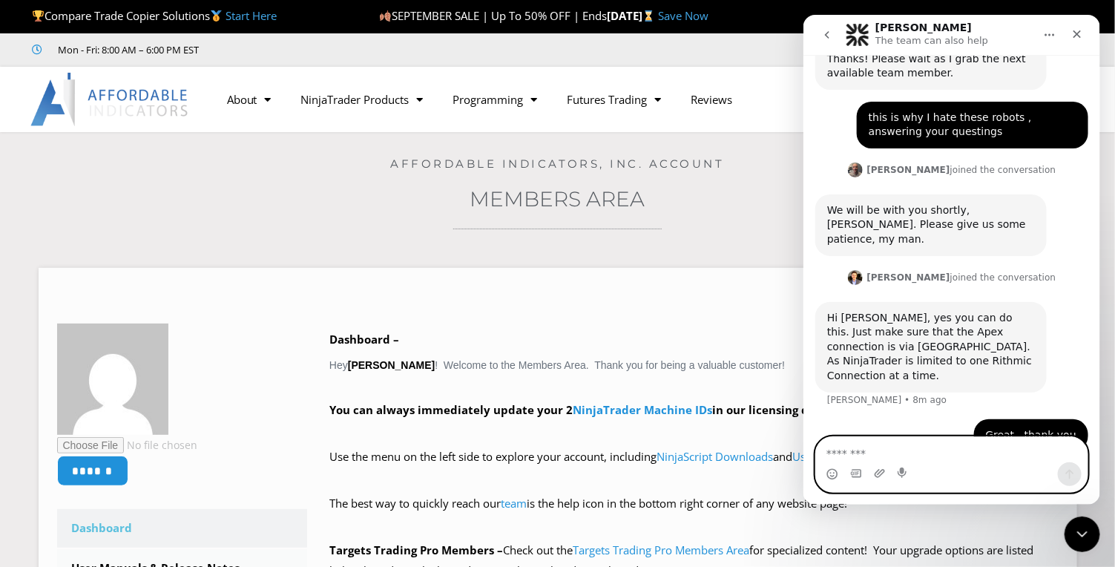
scroll to position [737, 0]
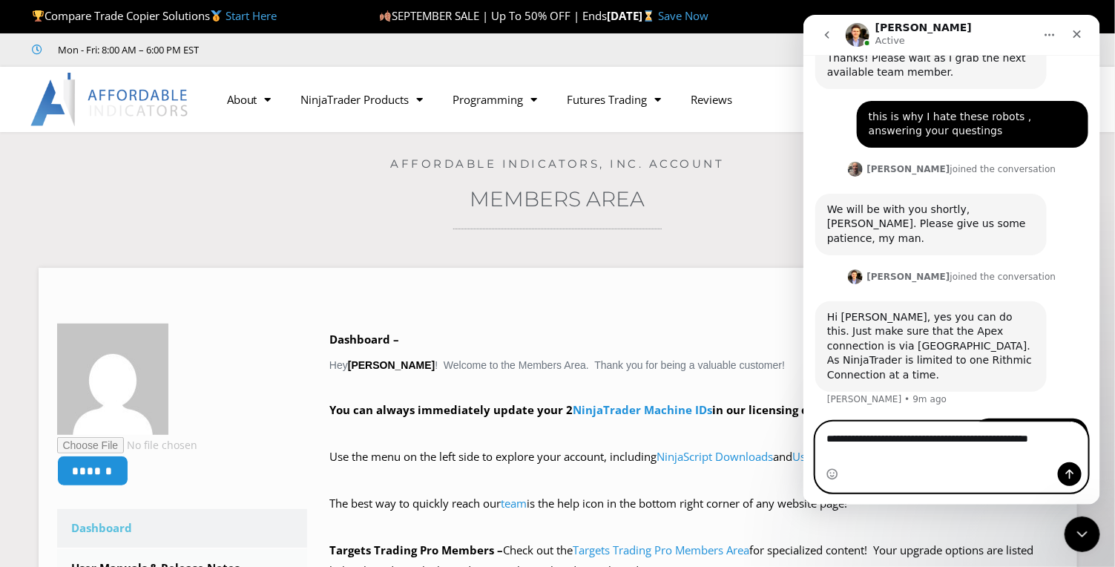
type textarea "**********"
click at [1066, 476] on icon "Send a message…" at bounding box center [1069, 474] width 12 height 12
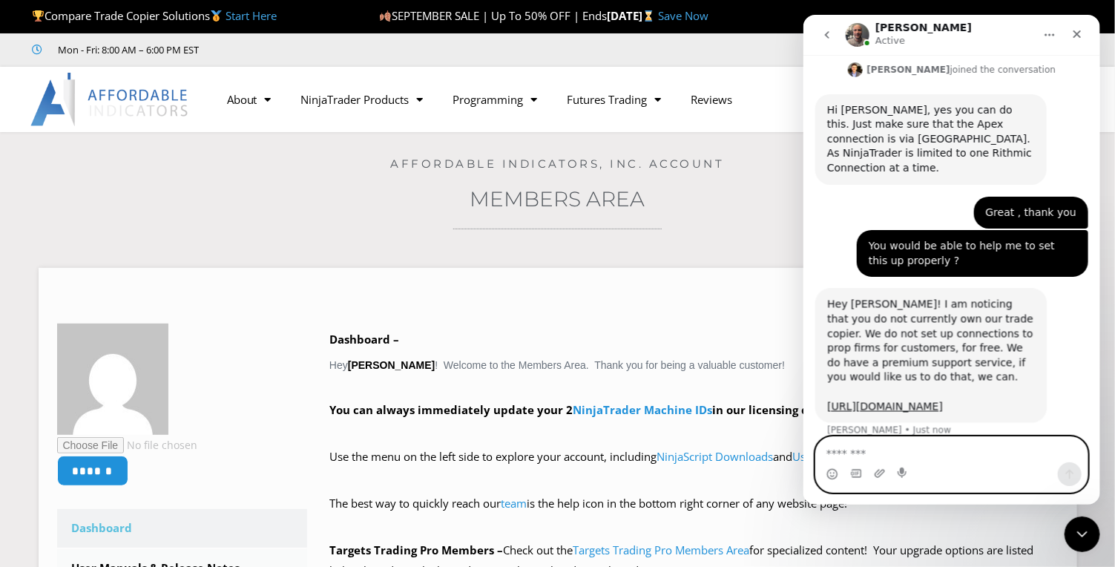
scroll to position [945, 0]
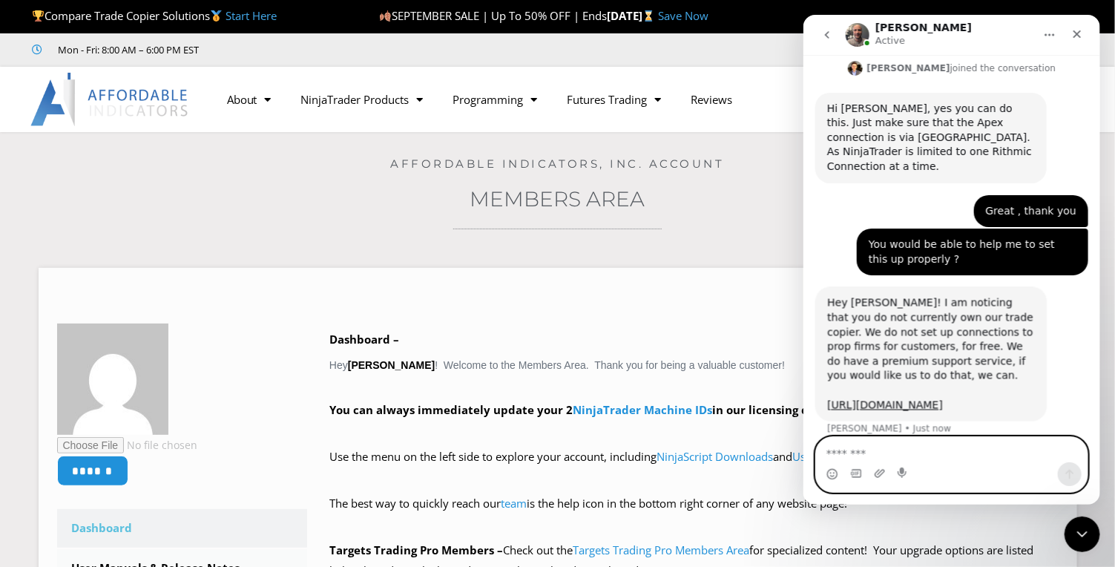
click at [842, 452] on textarea "Message…" at bounding box center [951, 449] width 272 height 25
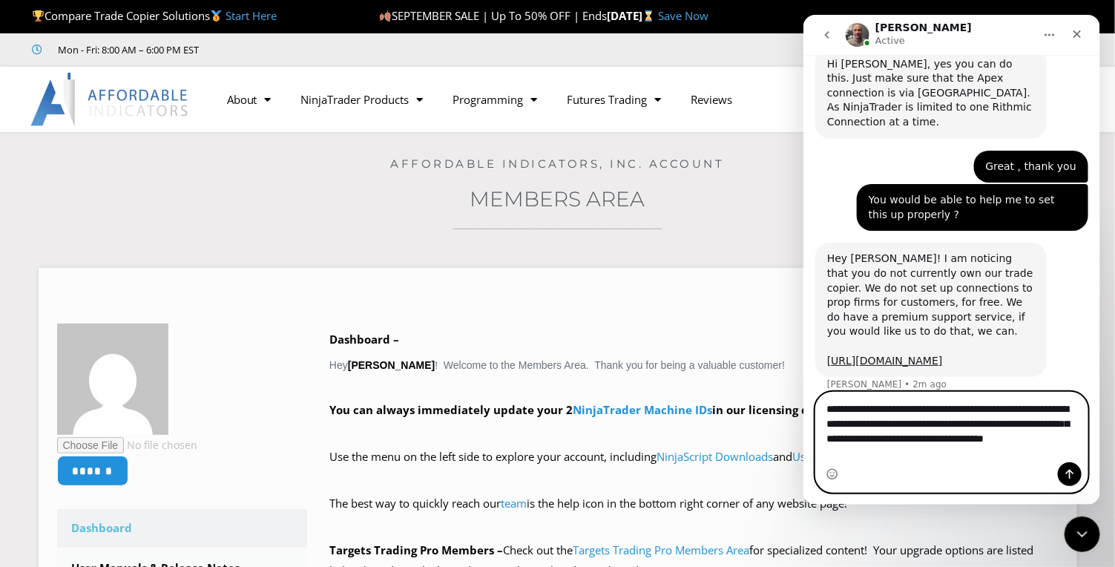
scroll to position [990, 0]
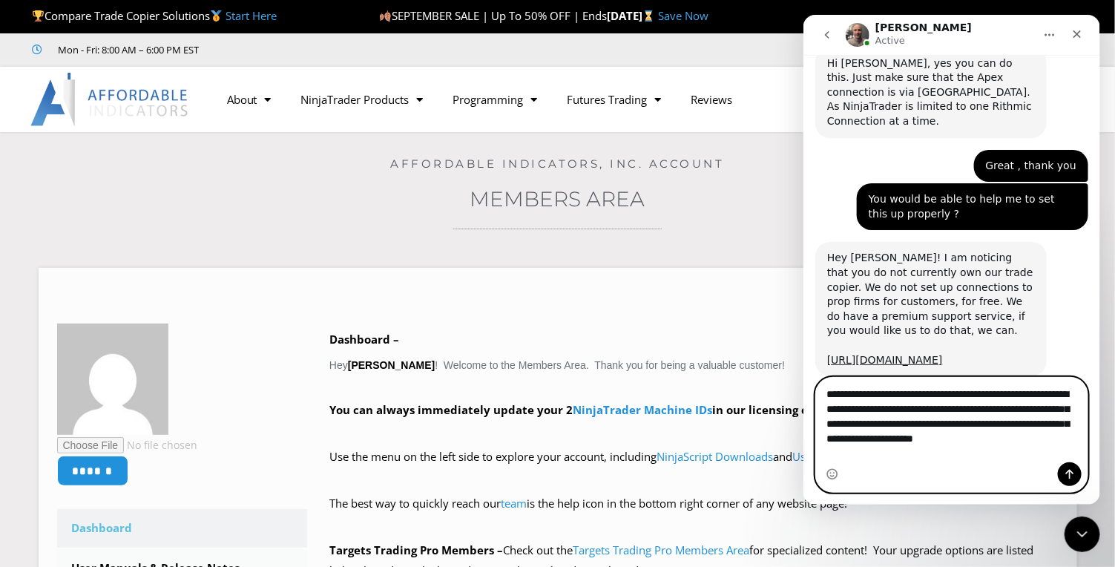
type textarea "**********"
click at [1074, 473] on icon "Send a message…" at bounding box center [1069, 474] width 12 height 12
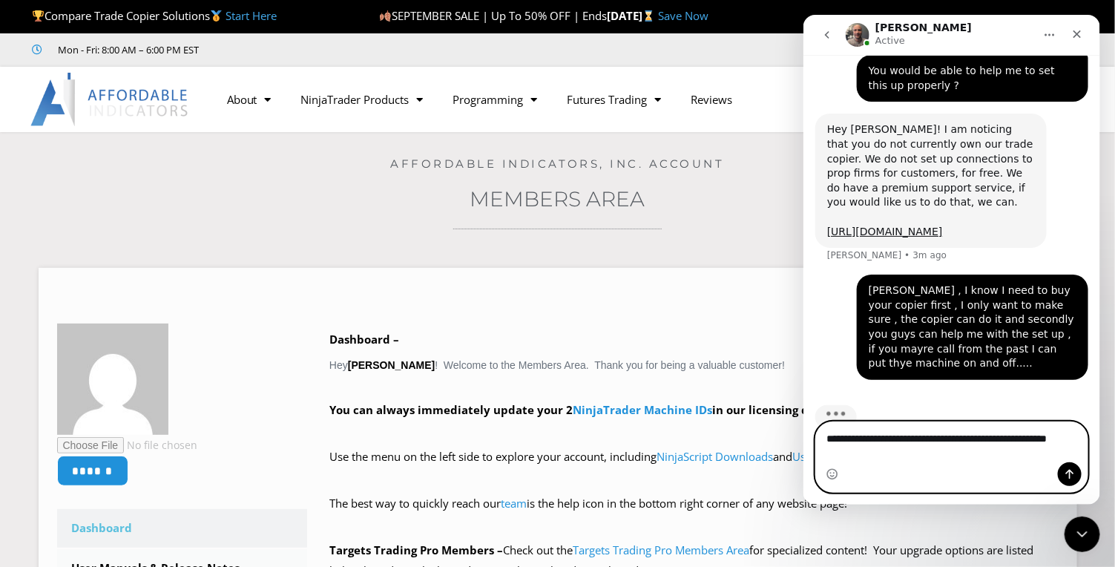
scroll to position [1120, 0]
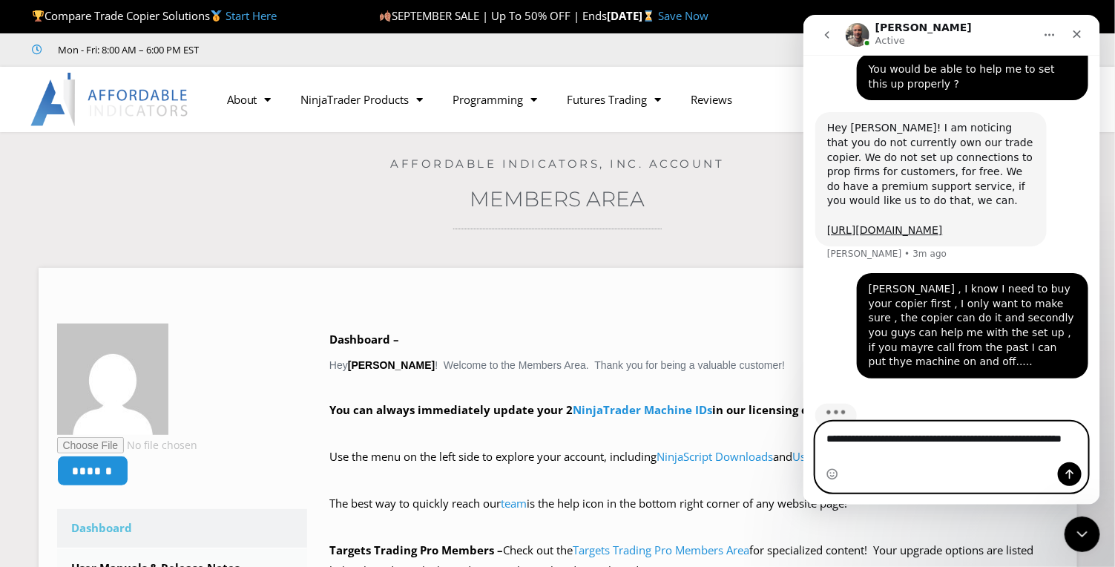
type textarea "**********"
click at [1069, 474] on icon "Send a message…" at bounding box center [1069, 475] width 8 height 10
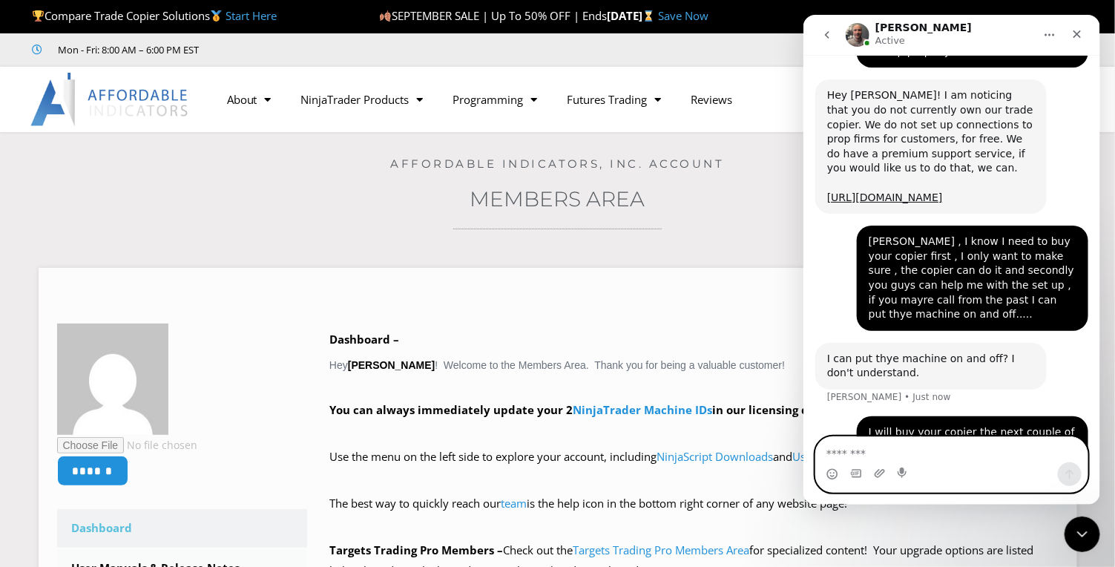
scroll to position [1166, 0]
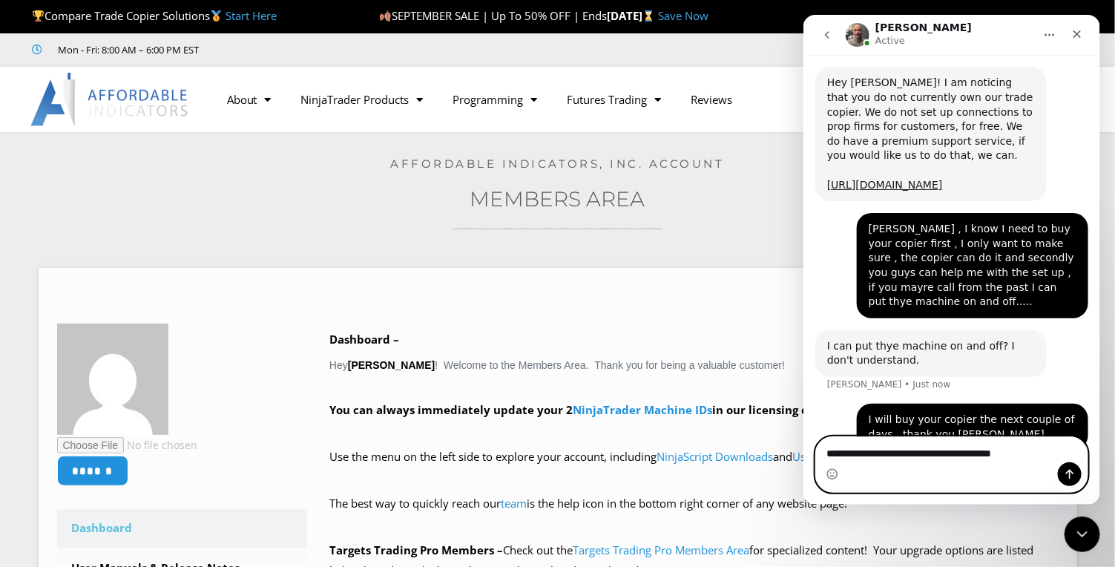
click at [981, 457] on textarea "**********" at bounding box center [951, 449] width 272 height 25
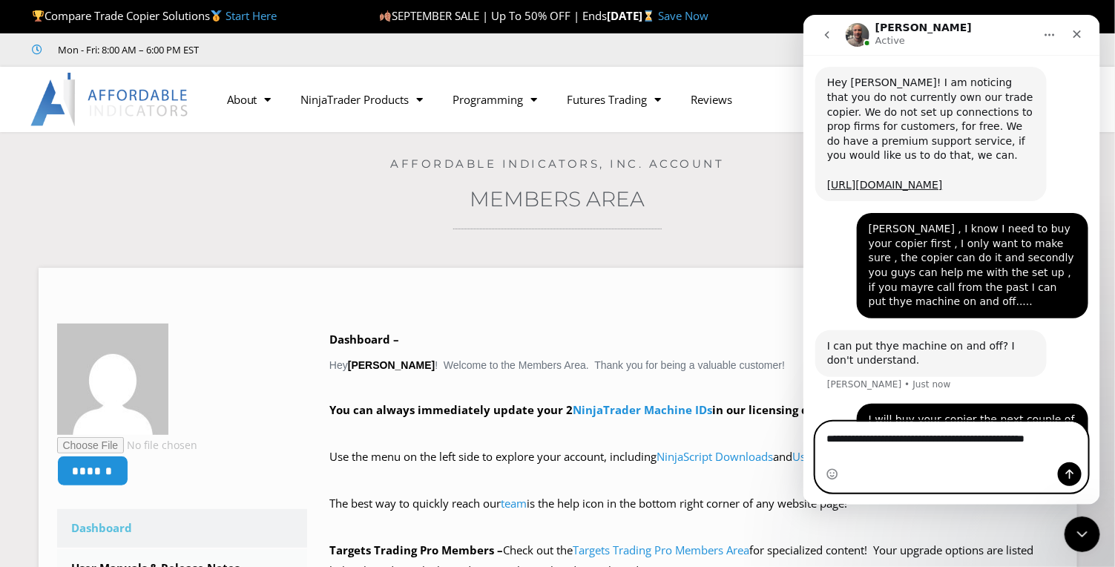
type textarea "**********"
click at [1069, 474] on icon "Send a message…" at bounding box center [1069, 475] width 8 height 10
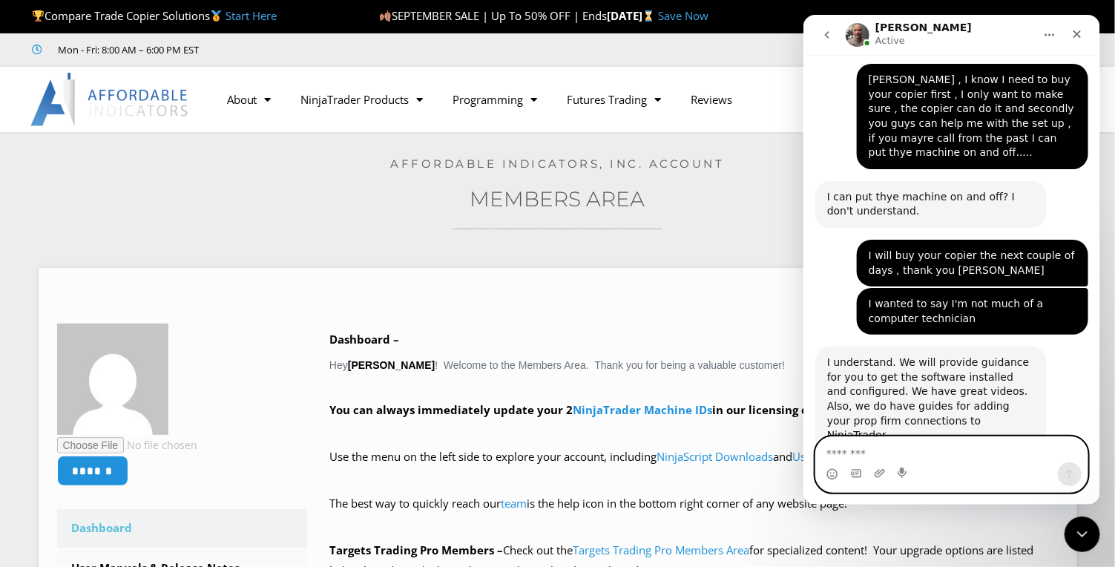
scroll to position [1315, 0]
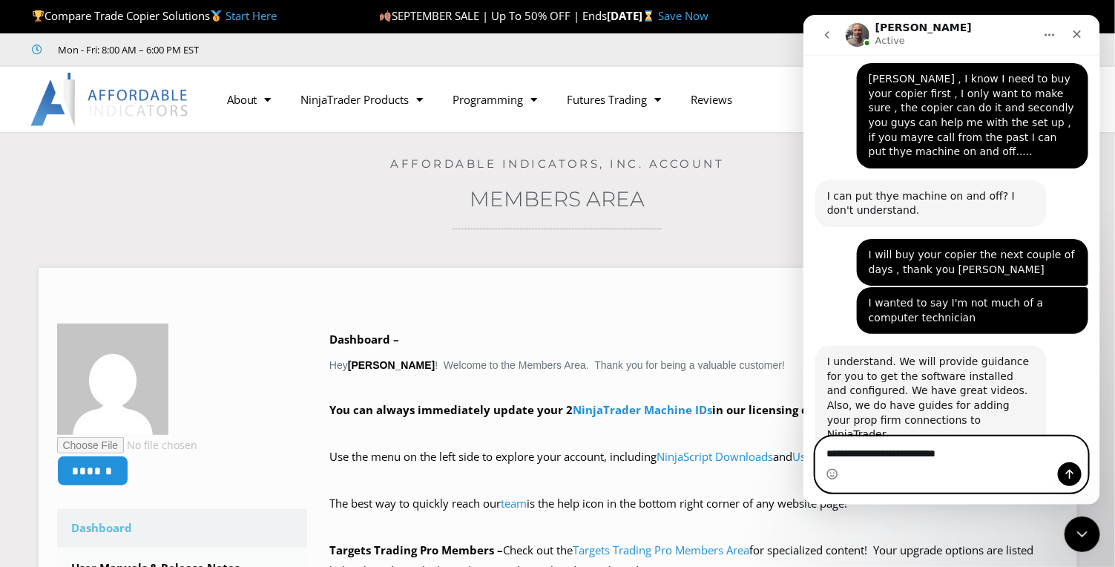
drag, startPoint x: 824, startPoint y: 455, endPoint x: 874, endPoint y: 451, distance: 49.8
click at [825, 455] on div "Intercom messenger" at bounding box center [821, 458] width 12 height 12
click at [827, 455] on textarea "**********" at bounding box center [951, 449] width 272 height 25
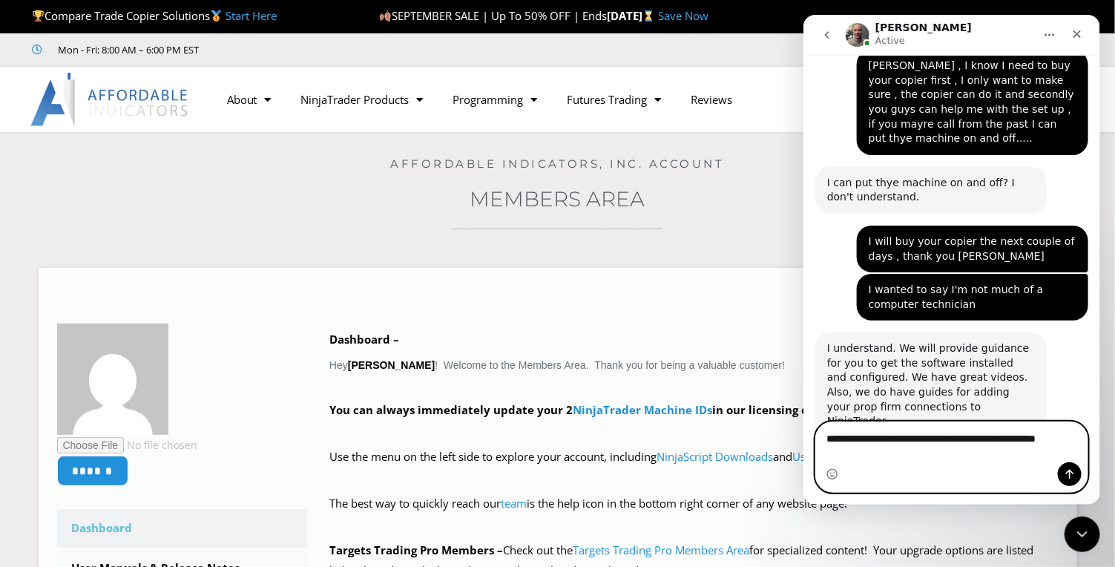
scroll to position [1331, 0]
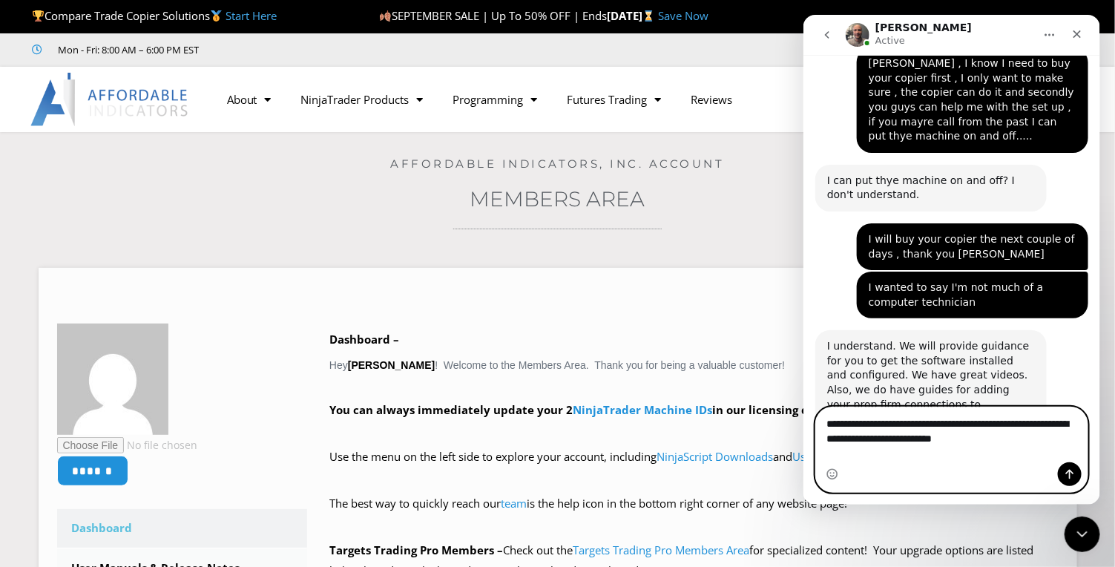
click at [870, 447] on textarea "**********" at bounding box center [951, 427] width 272 height 40
click at [907, 447] on textarea "**********" at bounding box center [951, 427] width 272 height 40
type textarea "**********"
click at [1065, 470] on icon "Send a message…" at bounding box center [1069, 474] width 12 height 12
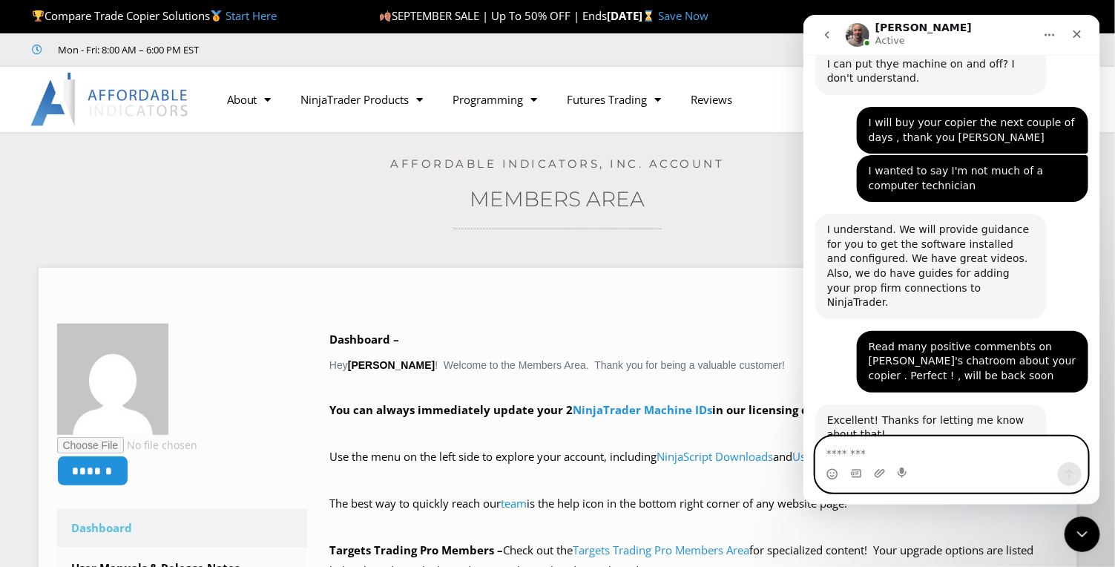
scroll to position [1448, 0]
click at [1080, 33] on icon "Close" at bounding box center [1077, 34] width 12 height 12
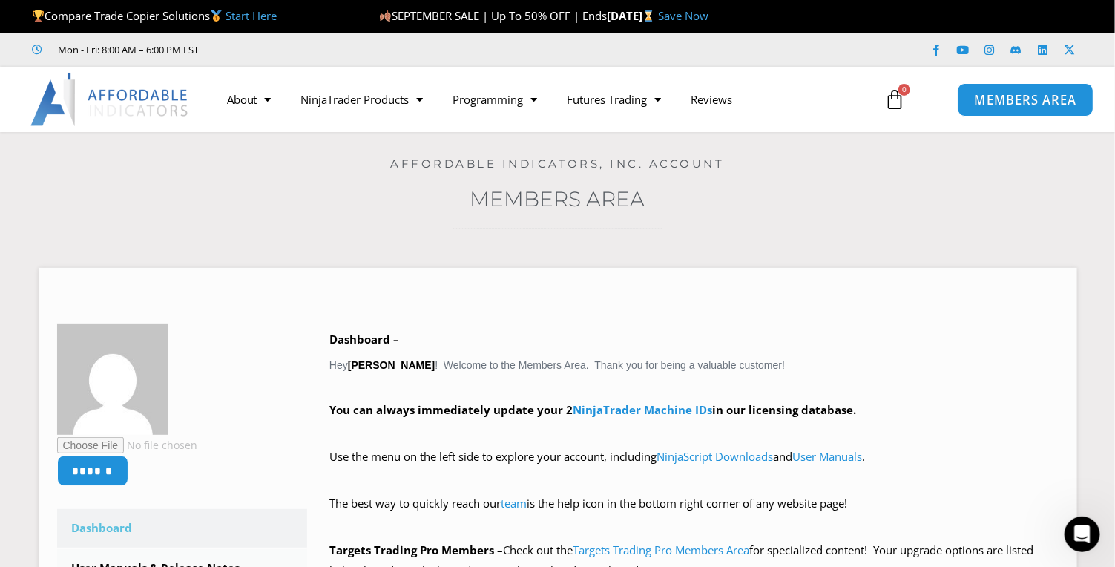
click at [1027, 104] on span "MEMBERS AREA" at bounding box center [1026, 99] width 102 height 13
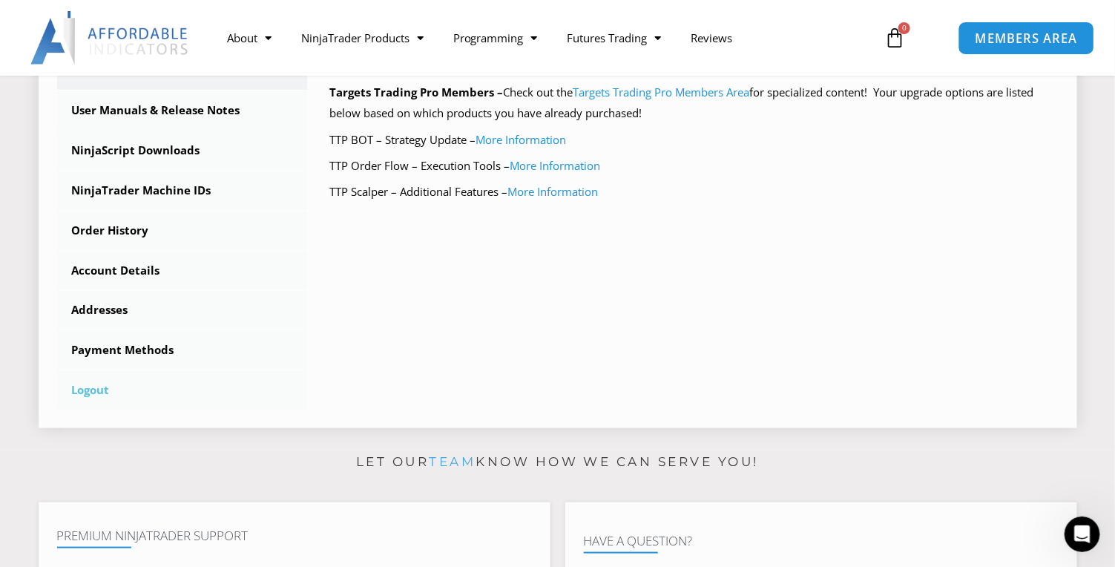
scroll to position [1448, 0]
click at [88, 393] on link "Logout" at bounding box center [182, 390] width 251 height 39
click at [99, 394] on link "Logout" at bounding box center [182, 390] width 251 height 39
click at [103, 392] on link "Logout" at bounding box center [182, 390] width 251 height 39
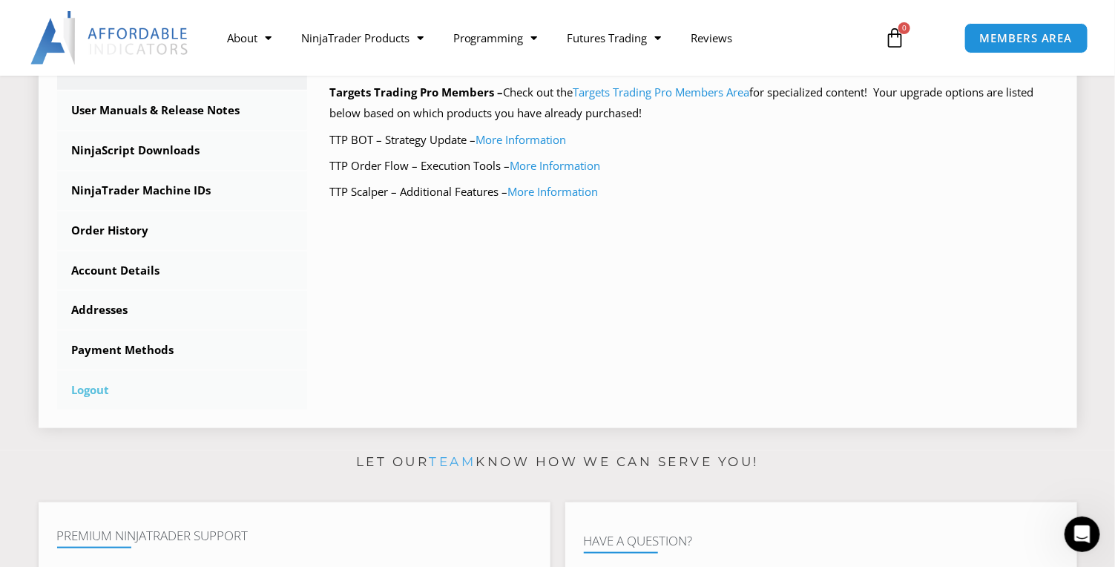
click at [103, 392] on link "Logout" at bounding box center [182, 390] width 251 height 39
